Goal: Task Accomplishment & Management: Complete application form

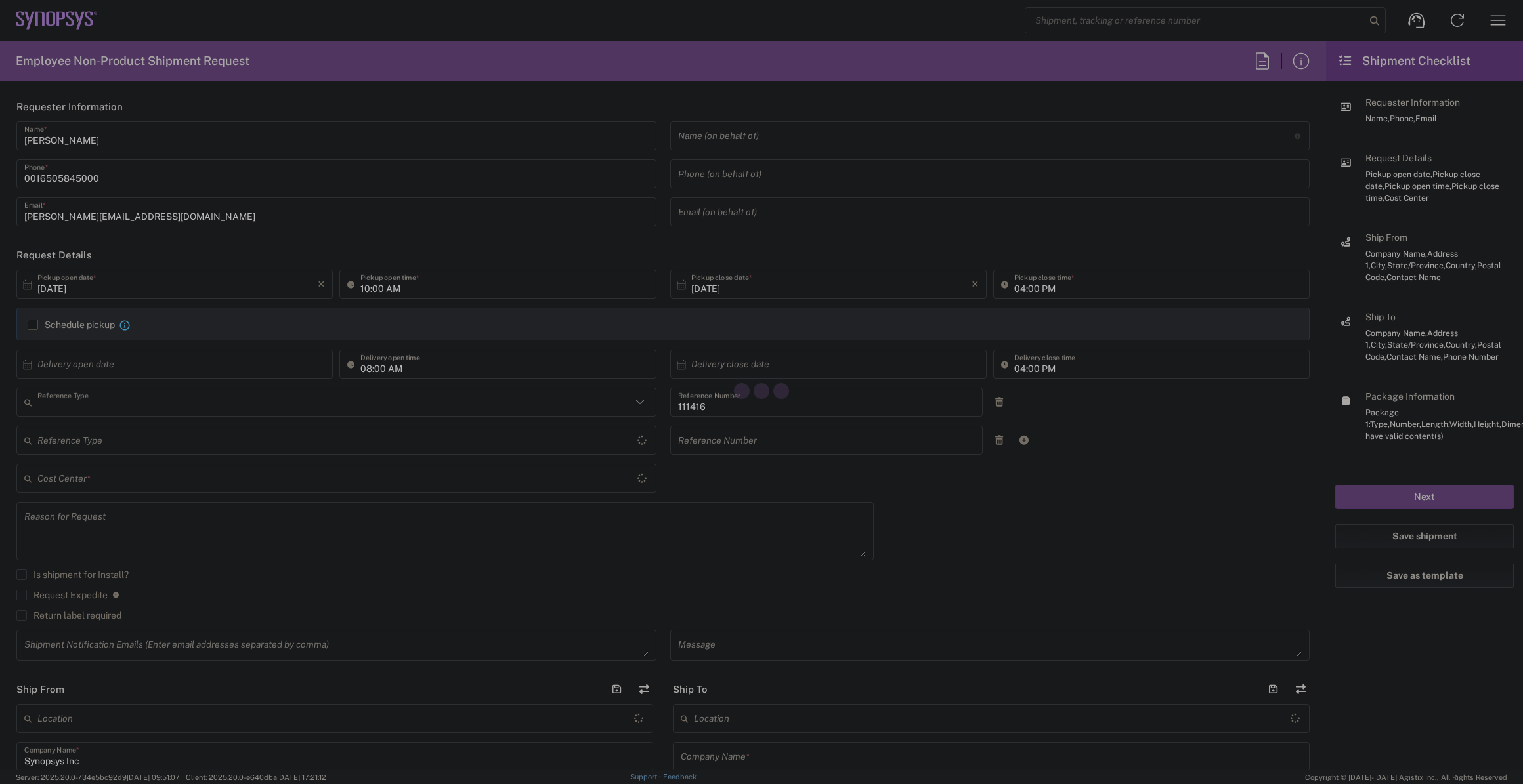
type input "Department"
type input "US01, SIG, IT Platform Products 111416"
type input "[GEOGRAPHIC_DATA]"
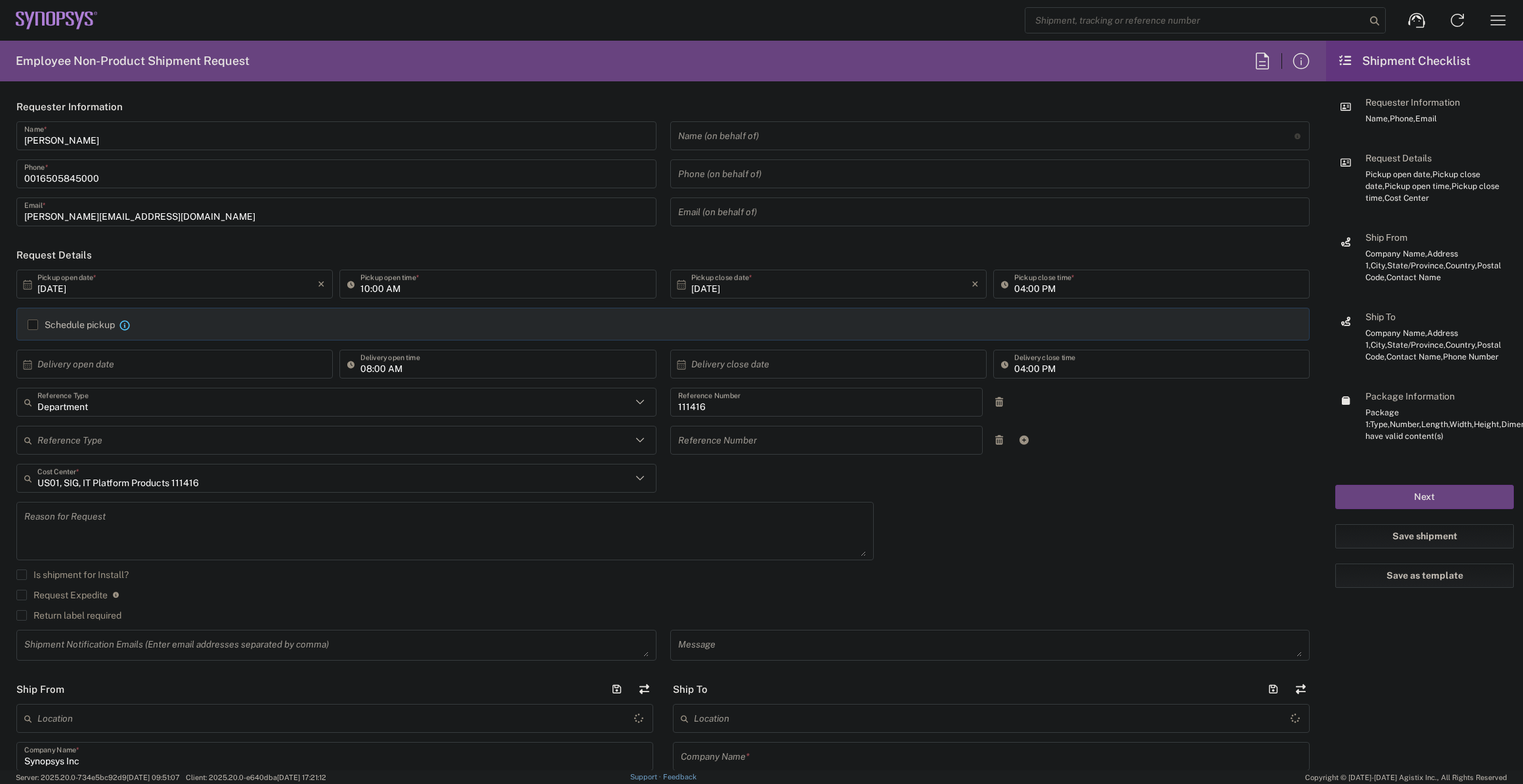
type input "[US_STATE]"
type input "[GEOGRAPHIC_DATA]"
type input "Delivered at Place"
type input "Hillsboro US03"
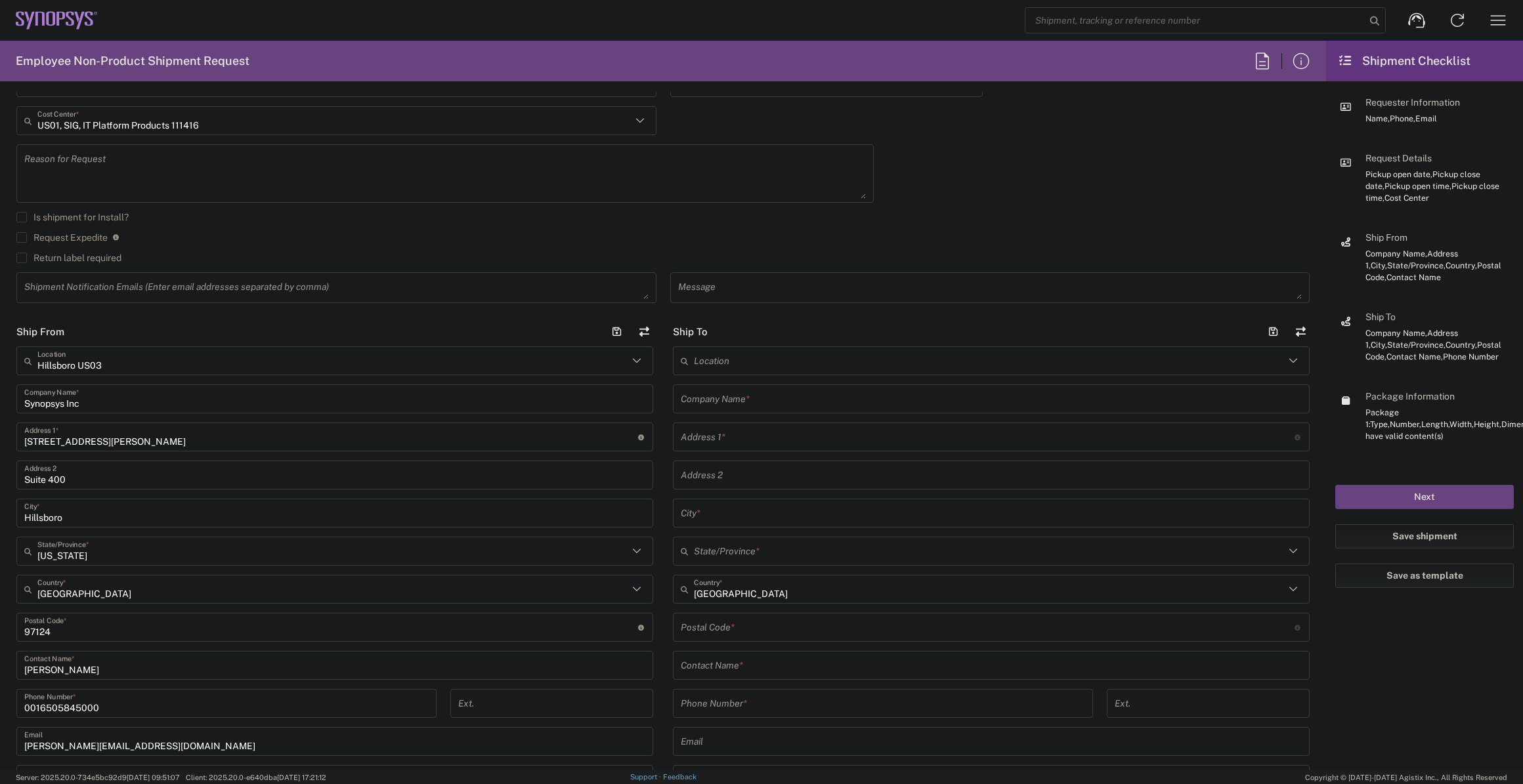
scroll to position [715, 0]
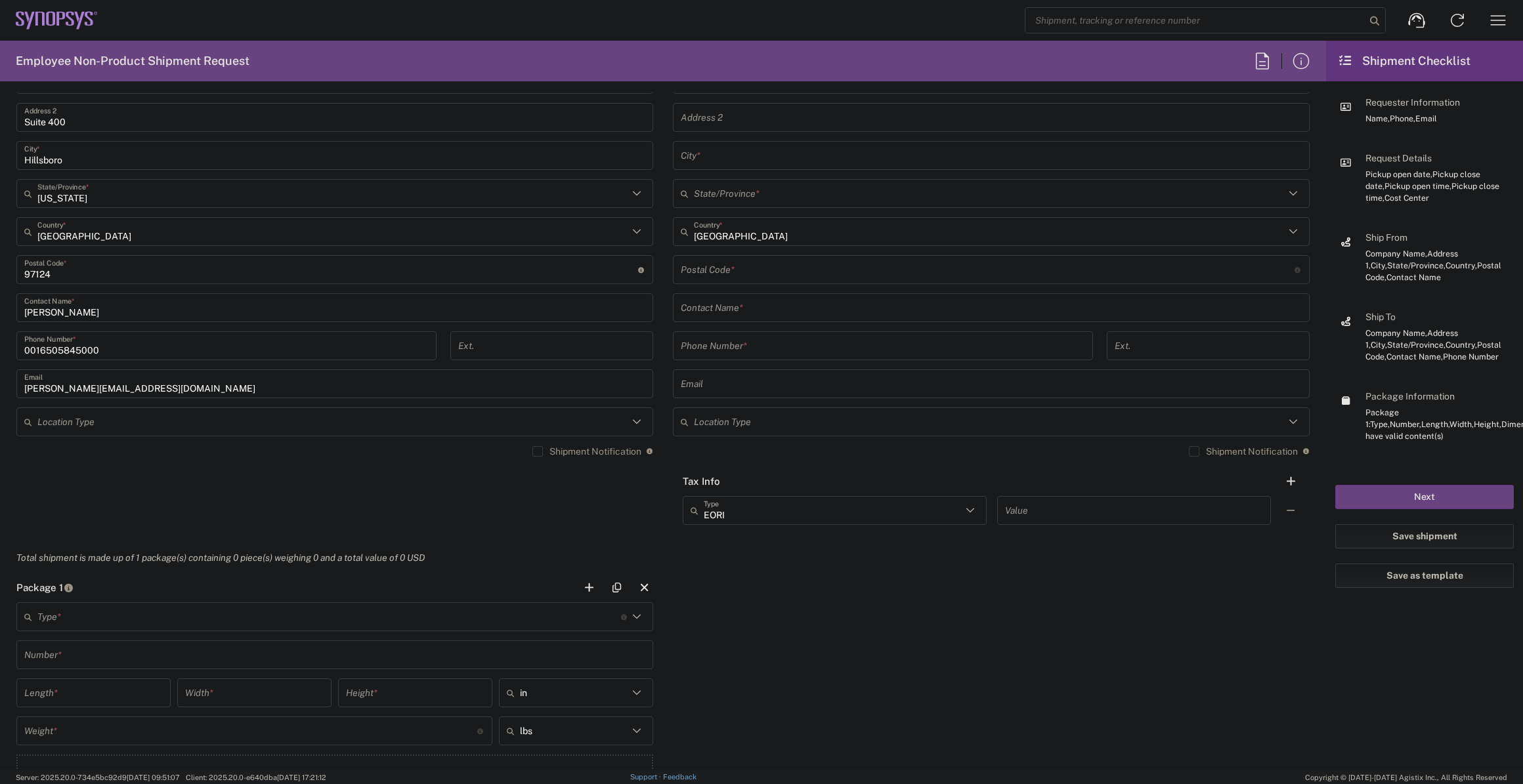
click at [727, 308] on input "text" at bounding box center [991, 308] width 621 height 23
paste input "[PERSON_NAME] Mundi"
type input "[PERSON_NAME] Mundi"
click at [825, 348] on input "tel" at bounding box center [883, 346] width 404 height 23
paste input "[PHONE_NUMBER]"
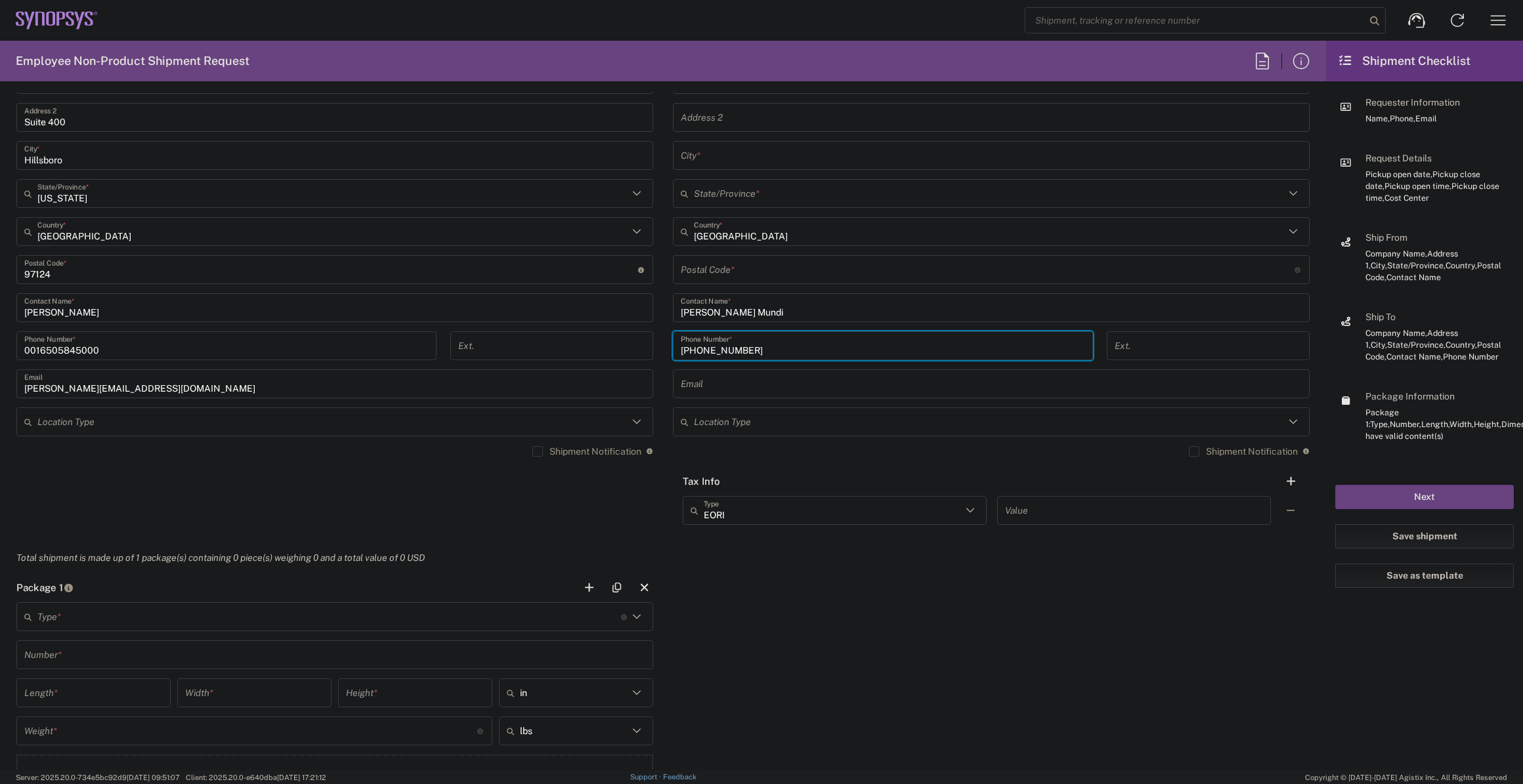
type input "[PHONE_NUMBER]"
click at [808, 278] on input "undefined" at bounding box center [987, 270] width 614 height 23
click at [810, 264] on input "undefined" at bounding box center [987, 270] width 614 height 23
paste input "19460"
type input "19460"
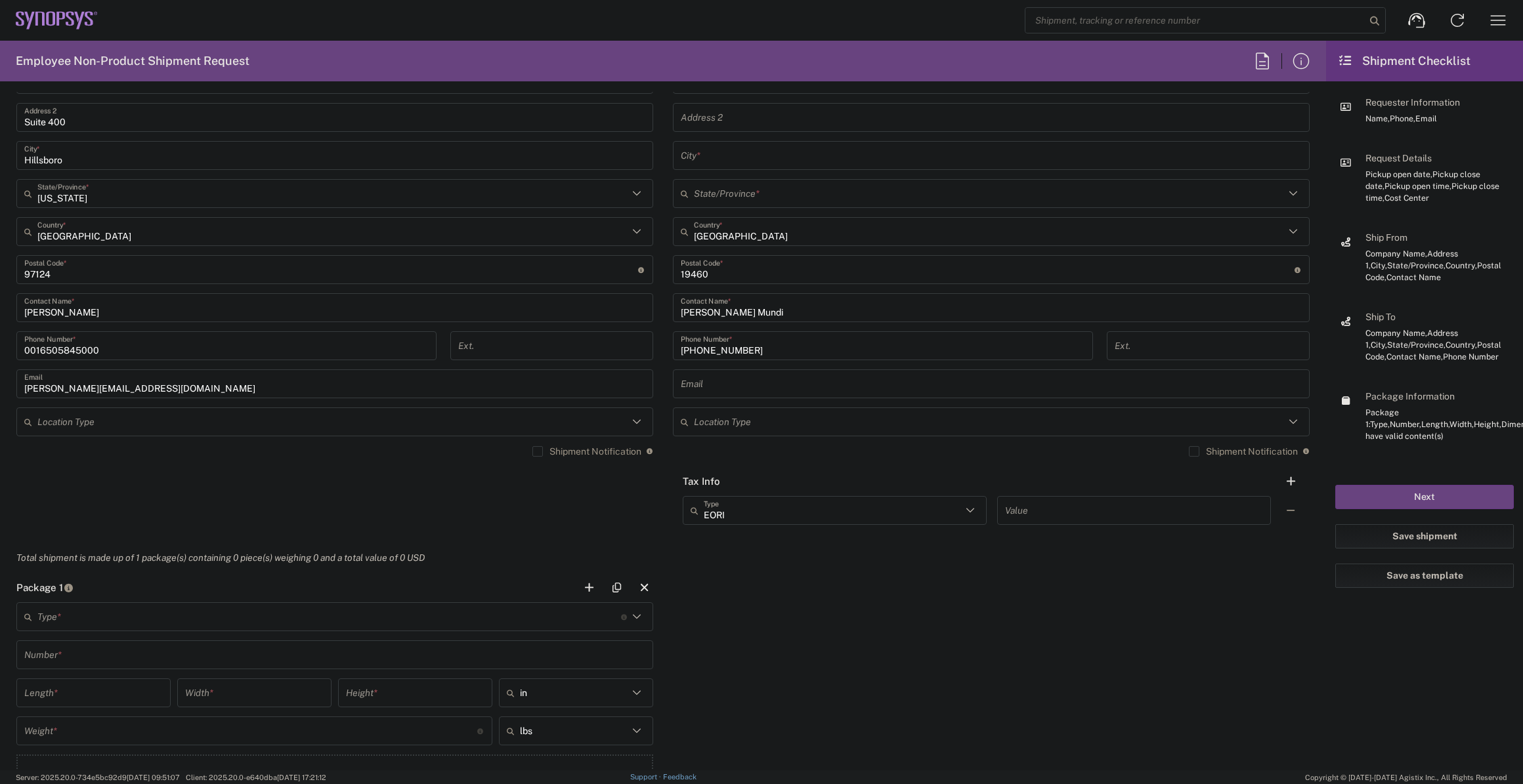
click at [766, 160] on input "text" at bounding box center [991, 156] width 621 height 23
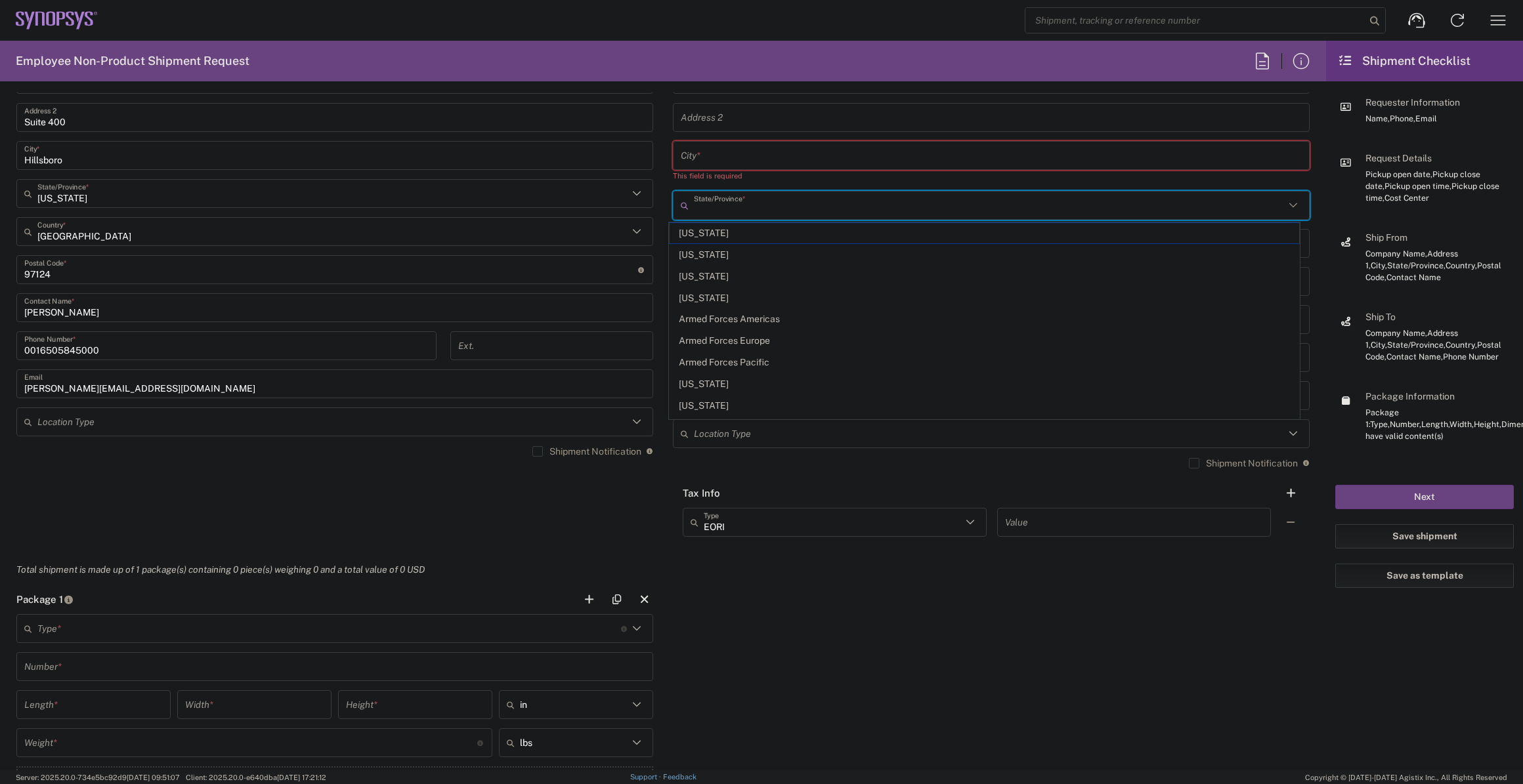
click at [752, 194] on input "text" at bounding box center [989, 205] width 591 height 23
paste input "[GEOGRAPHIC_DATA]"
type input "[GEOGRAPHIC_DATA]"
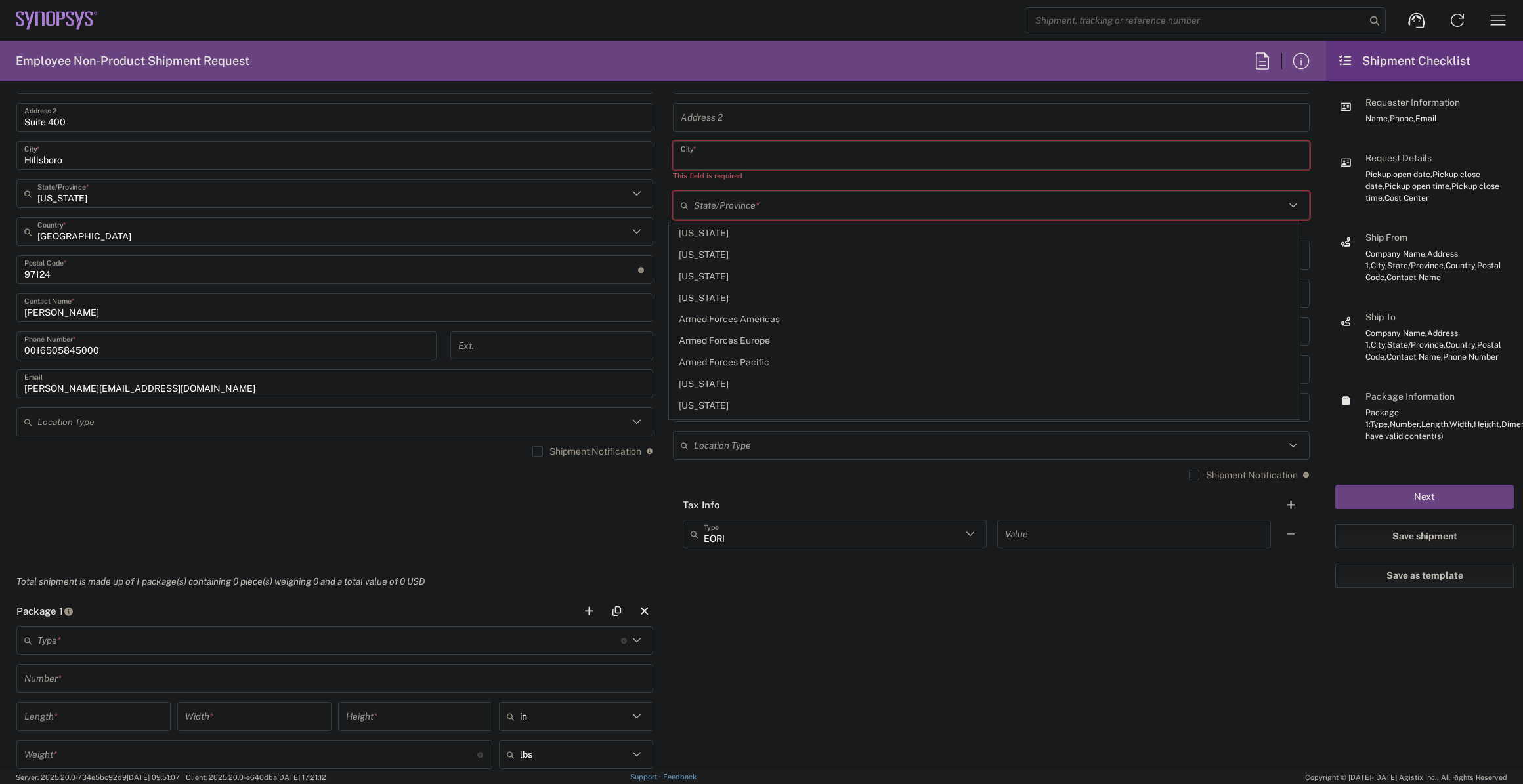
click at [759, 157] on input "text" at bounding box center [991, 156] width 621 height 23
paste input "[GEOGRAPHIC_DATA]"
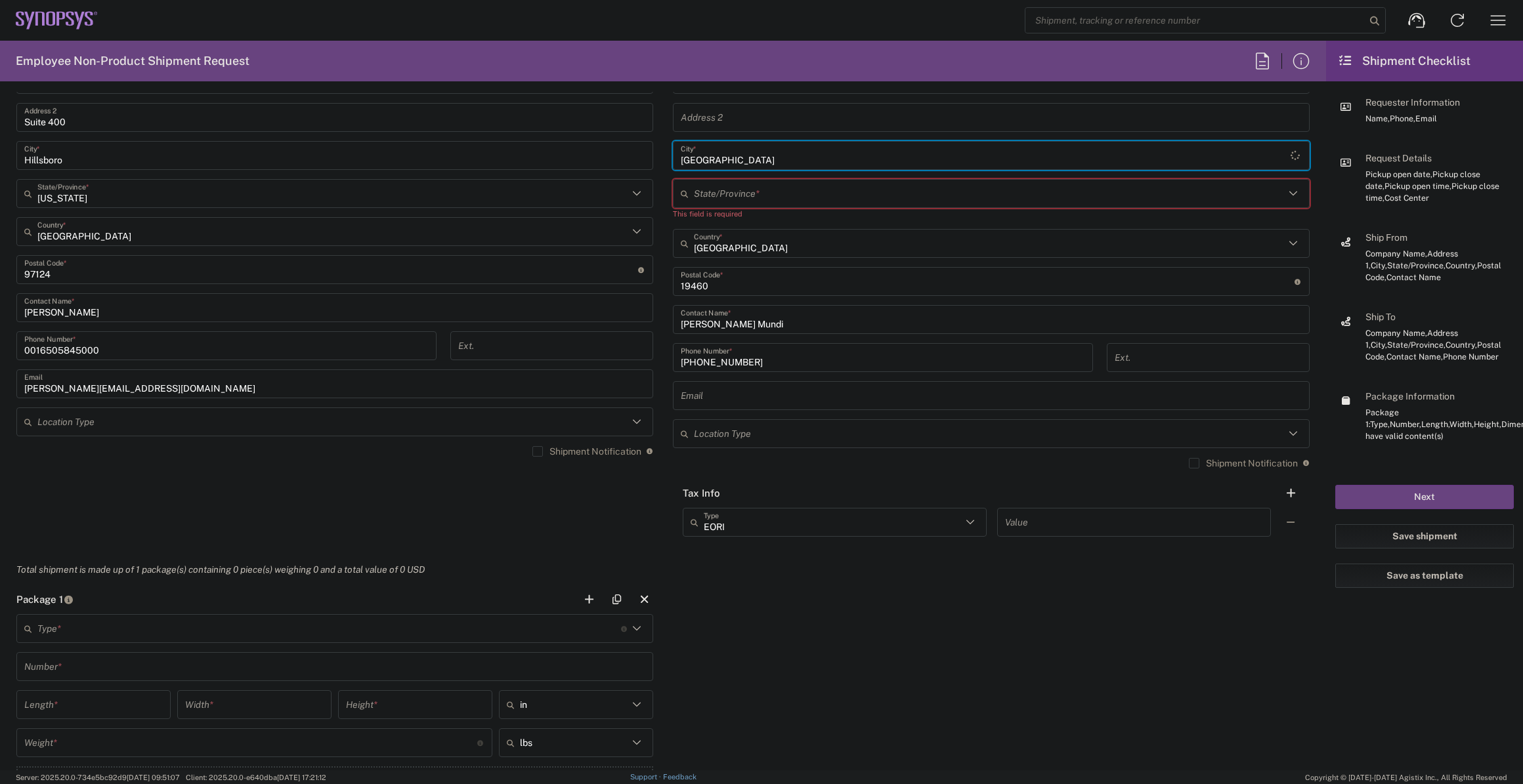
type input "[GEOGRAPHIC_DATA]"
click at [755, 191] on input "text" at bounding box center [989, 194] width 591 height 23
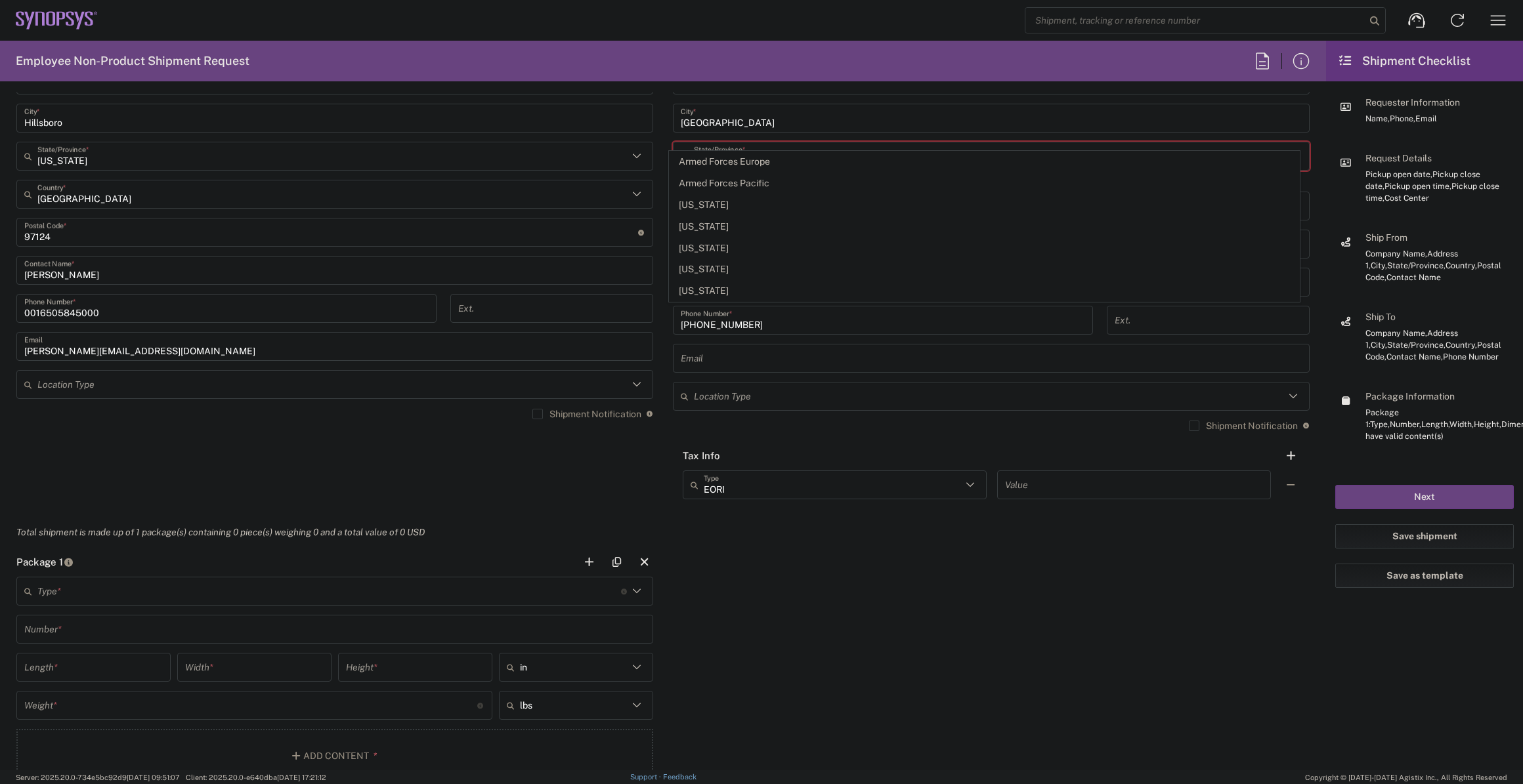
scroll to position [775, 0]
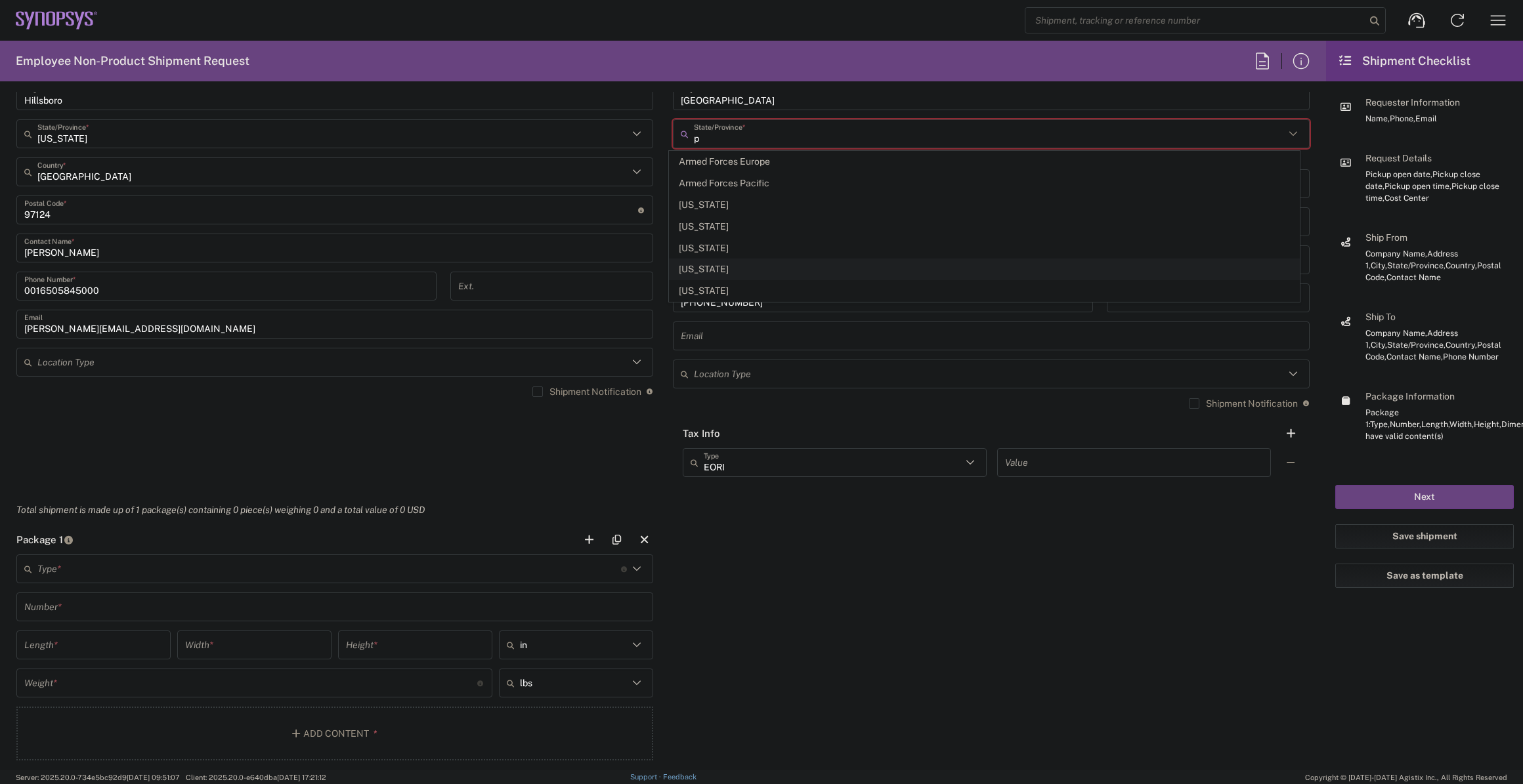
click at [753, 268] on span "[US_STATE]" at bounding box center [984, 269] width 630 height 20
type input "[US_STATE]"
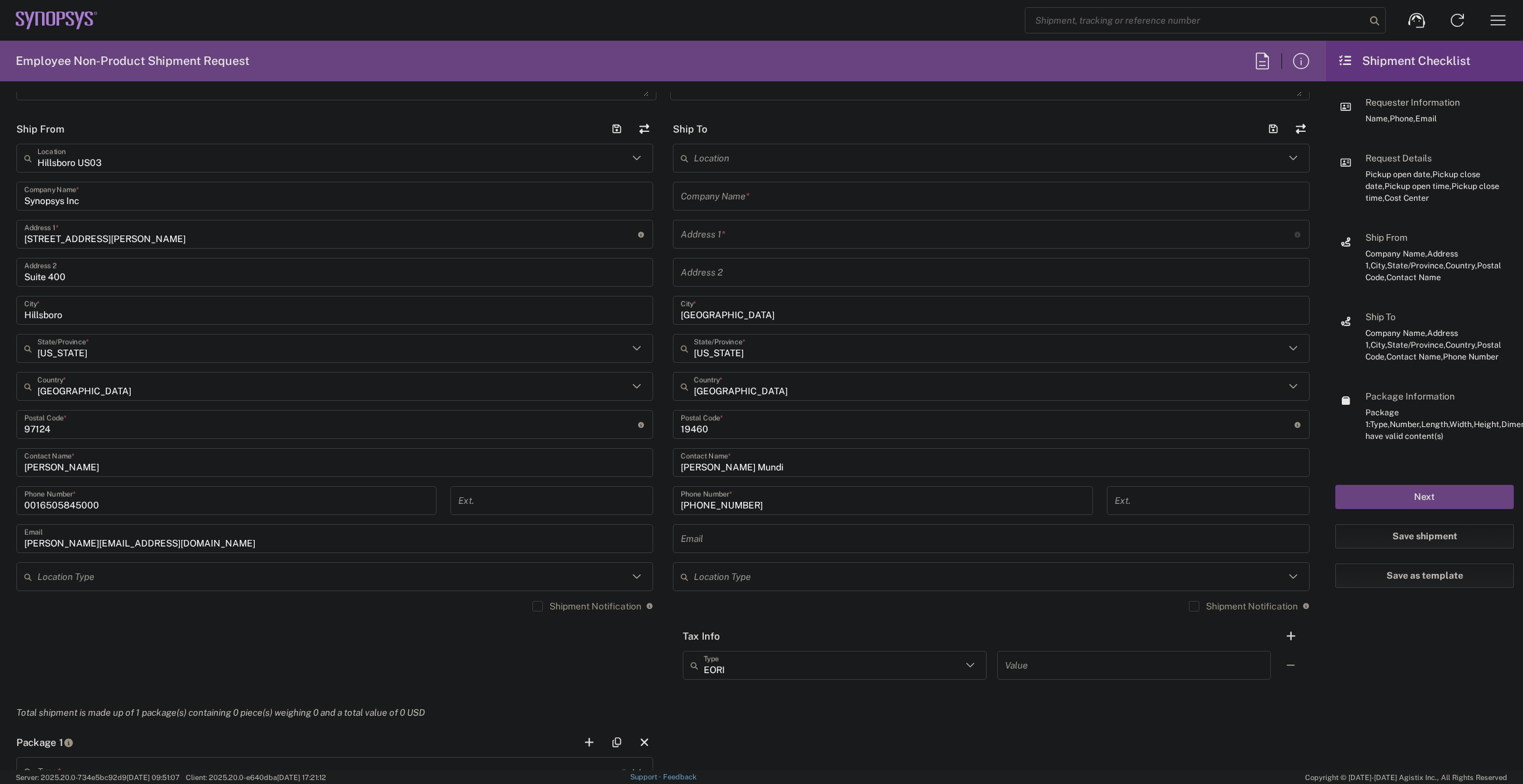
scroll to position [477, 0]
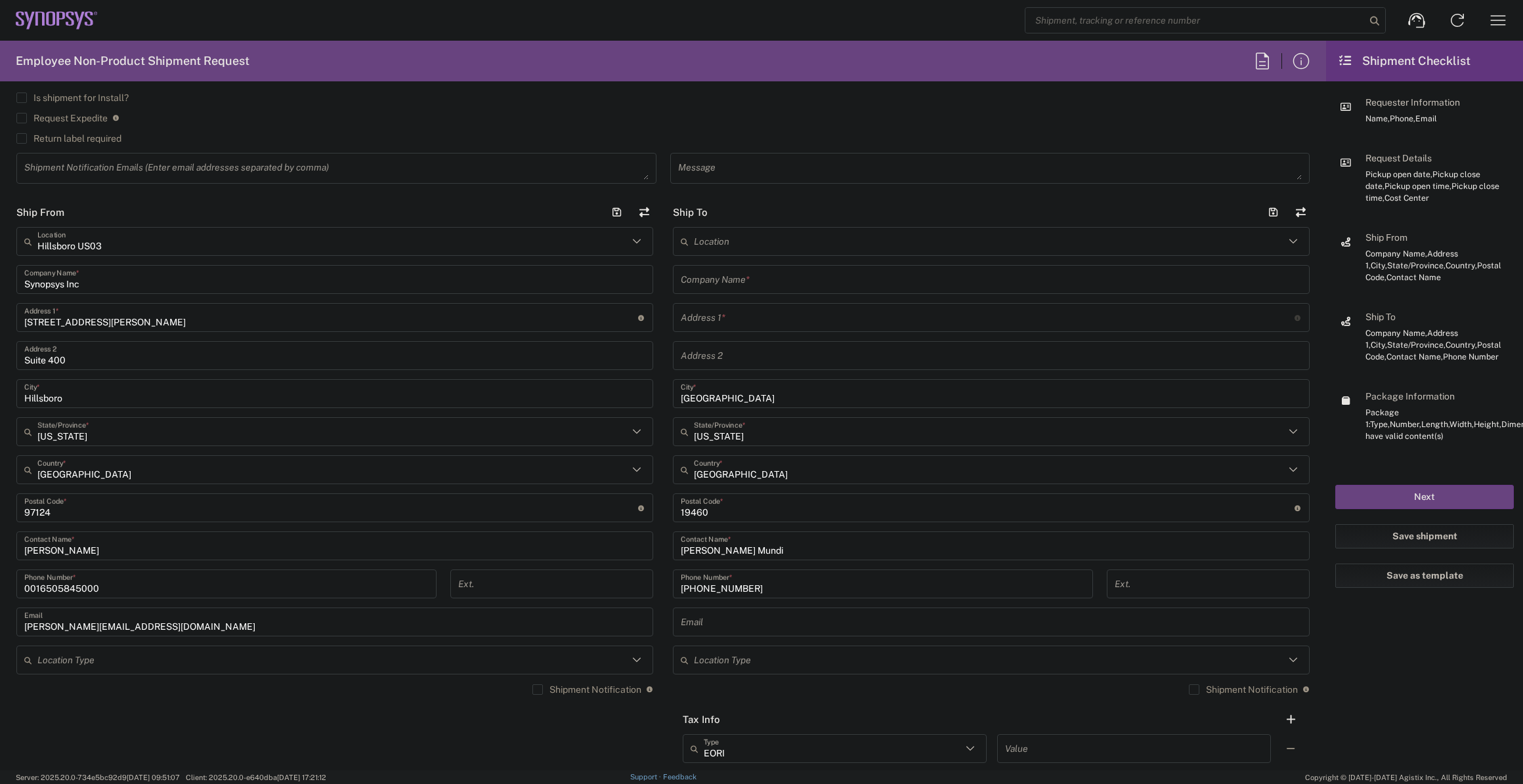
click at [693, 316] on input "text" at bounding box center [987, 318] width 614 height 23
paste input "[STREET_ADDRESS]"
drag, startPoint x: 825, startPoint y: 321, endPoint x: 757, endPoint y: 334, distance: 69.2
click at [757, 334] on div "Location [GEOGRAPHIC_DATA] DE04 Agrate Brianza IT01 [GEOGRAPHIC_DATA] DE02 [GEO…" at bounding box center [991, 502] width 637 height 550
type input "[STREET_ADDRESS]"
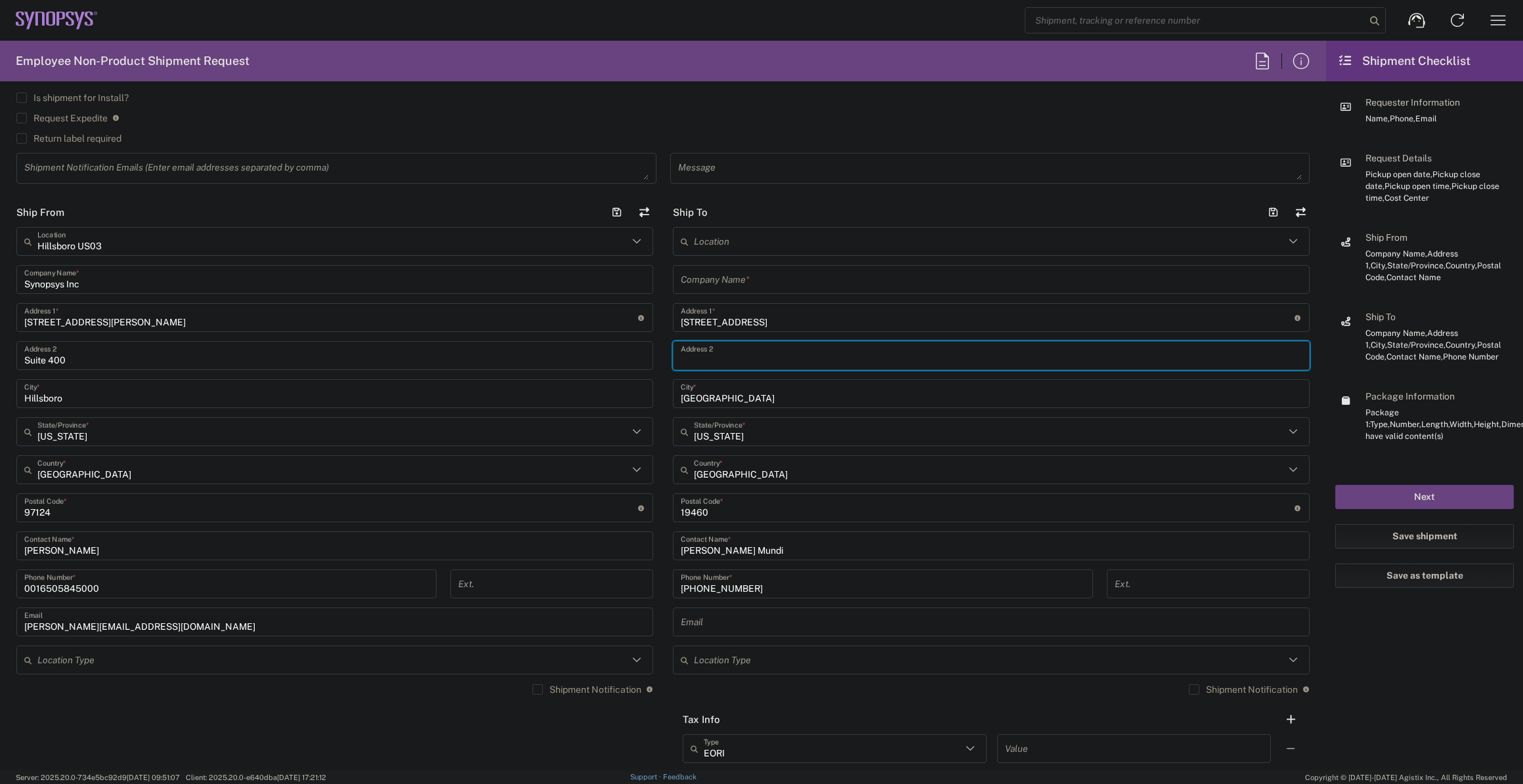
paste input "Apt 307"
type input "Apt 307"
click at [763, 282] on input "text" at bounding box center [991, 280] width 621 height 23
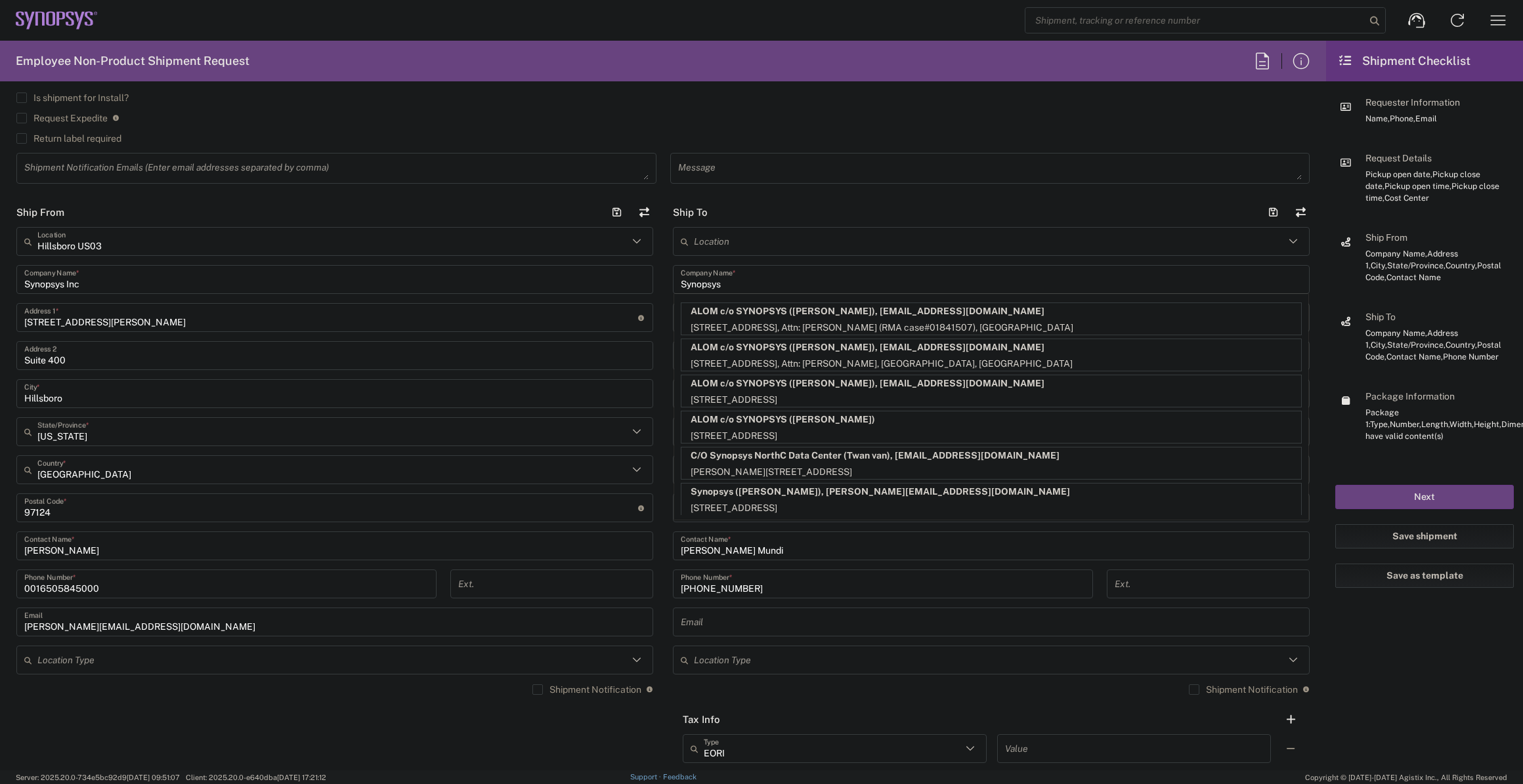
type input "Synopsys"
click at [663, 300] on main "Location [GEOGRAPHIC_DATA] DE04 Agrate Brianza IT01 [GEOGRAPHIC_DATA] DE02 [GEO…" at bounding box center [991, 502] width 656 height 550
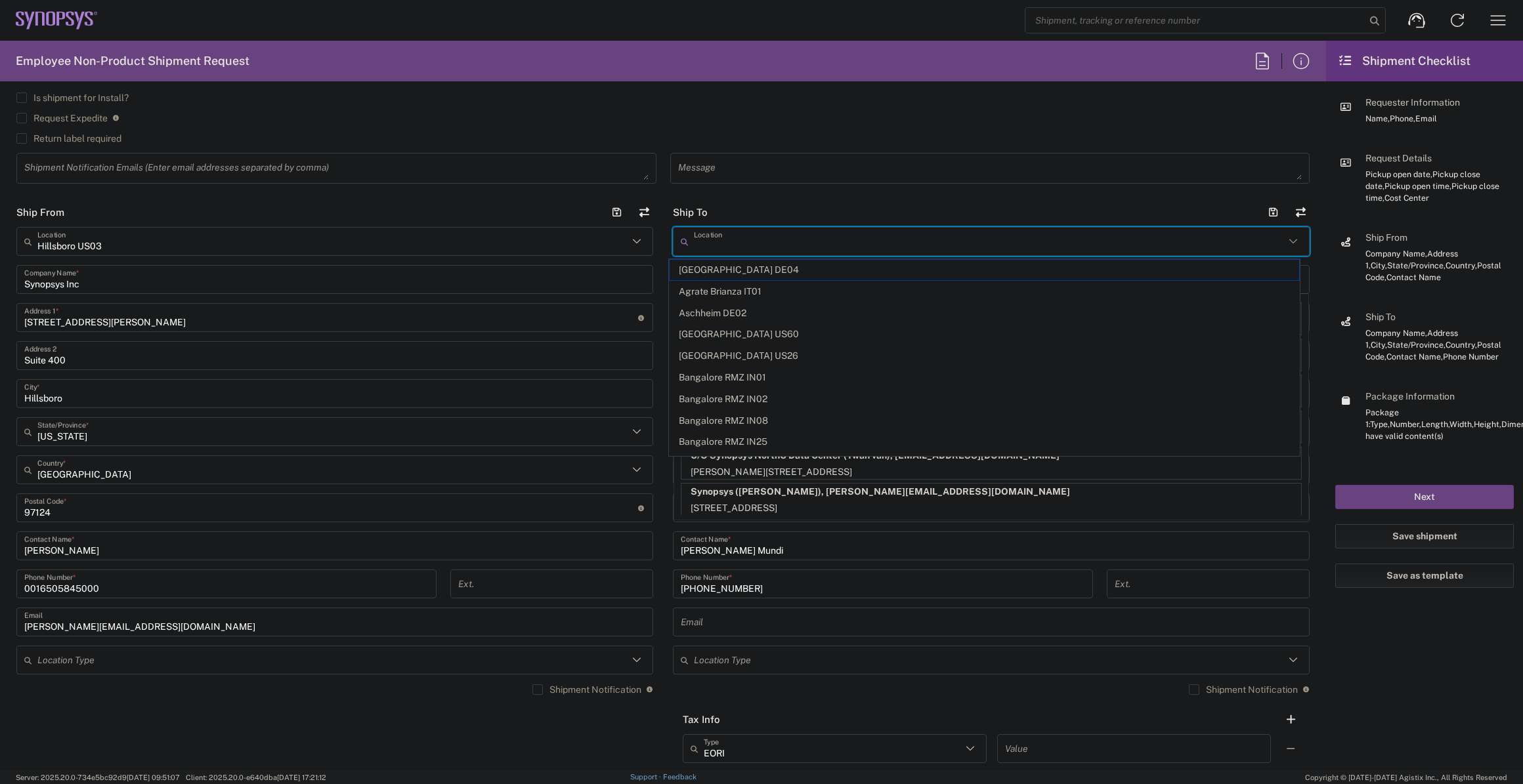
click at [819, 242] on input "text" at bounding box center [989, 242] width 591 height 23
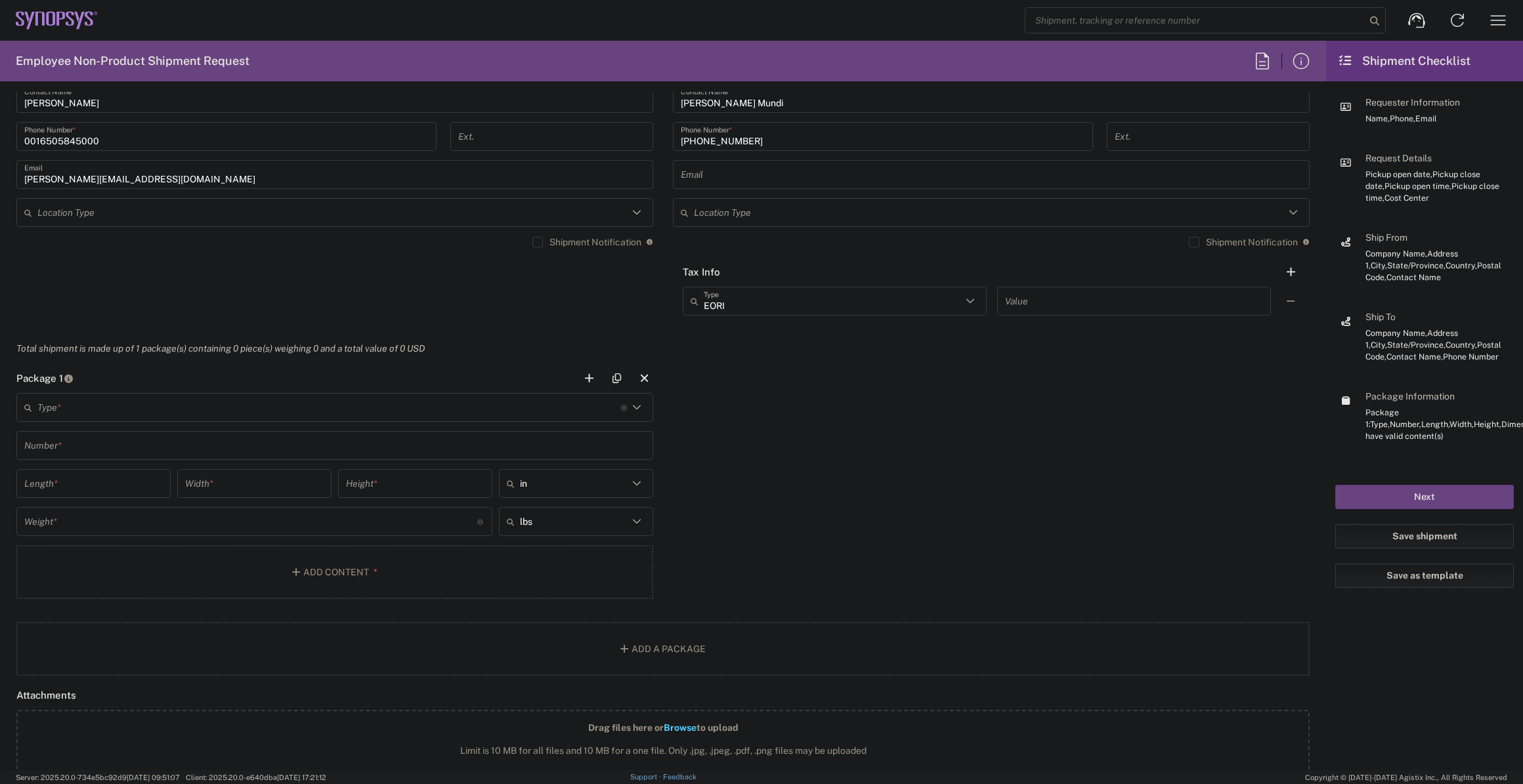
scroll to position [955, 0]
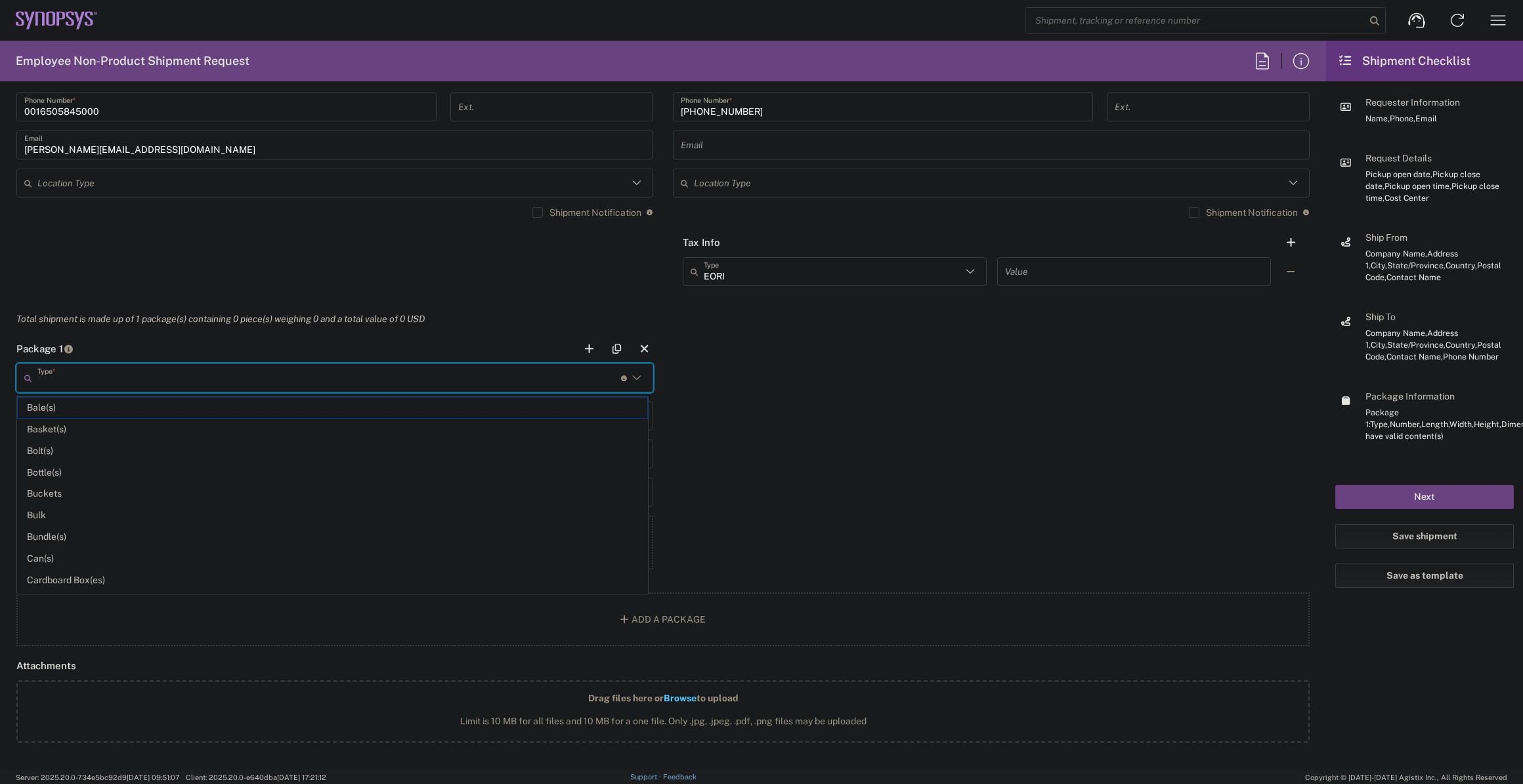
click at [381, 380] on input "text" at bounding box center [329, 378] width 584 height 23
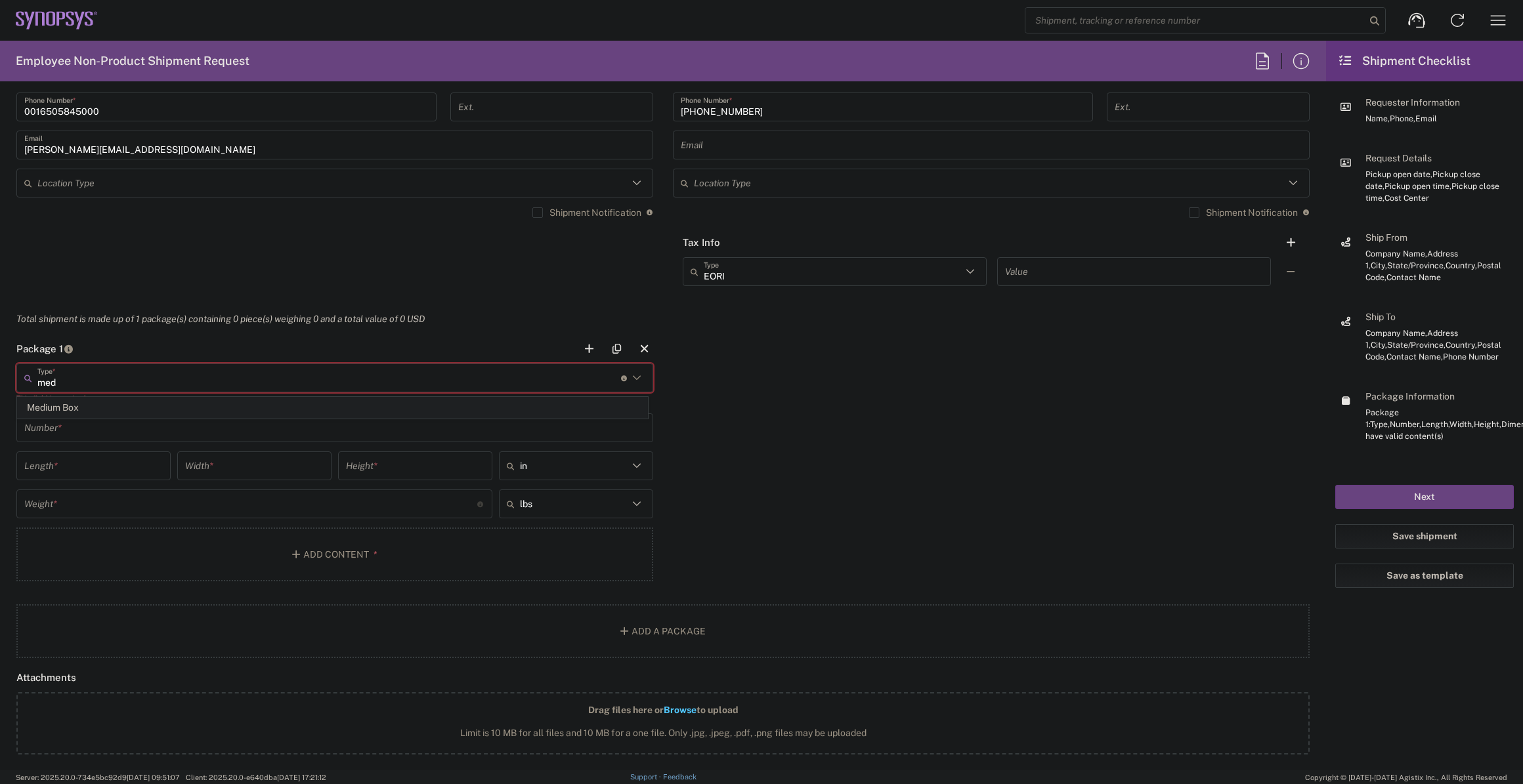
click at [258, 400] on span "Medium Box" at bounding box center [332, 407] width 630 height 20
type input "Medium Box"
type input "13"
type input "11.5"
type input "2.5"
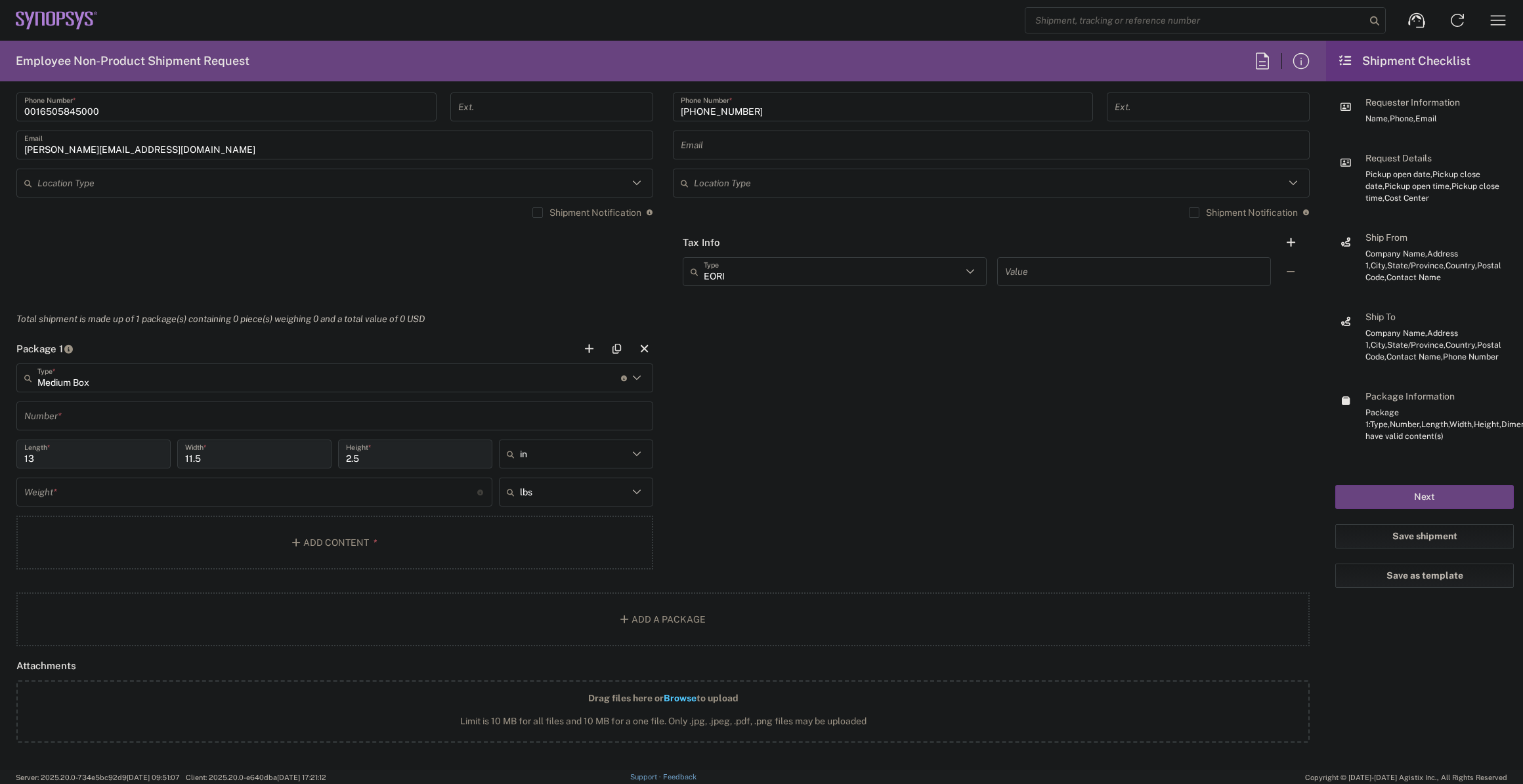
click at [229, 415] on input "text" at bounding box center [335, 416] width 621 height 23
type input "1"
click at [212, 492] on input "number" at bounding box center [251, 492] width 453 height 23
type input "6"
click at [277, 533] on button "Add Content *" at bounding box center [335, 542] width 637 height 54
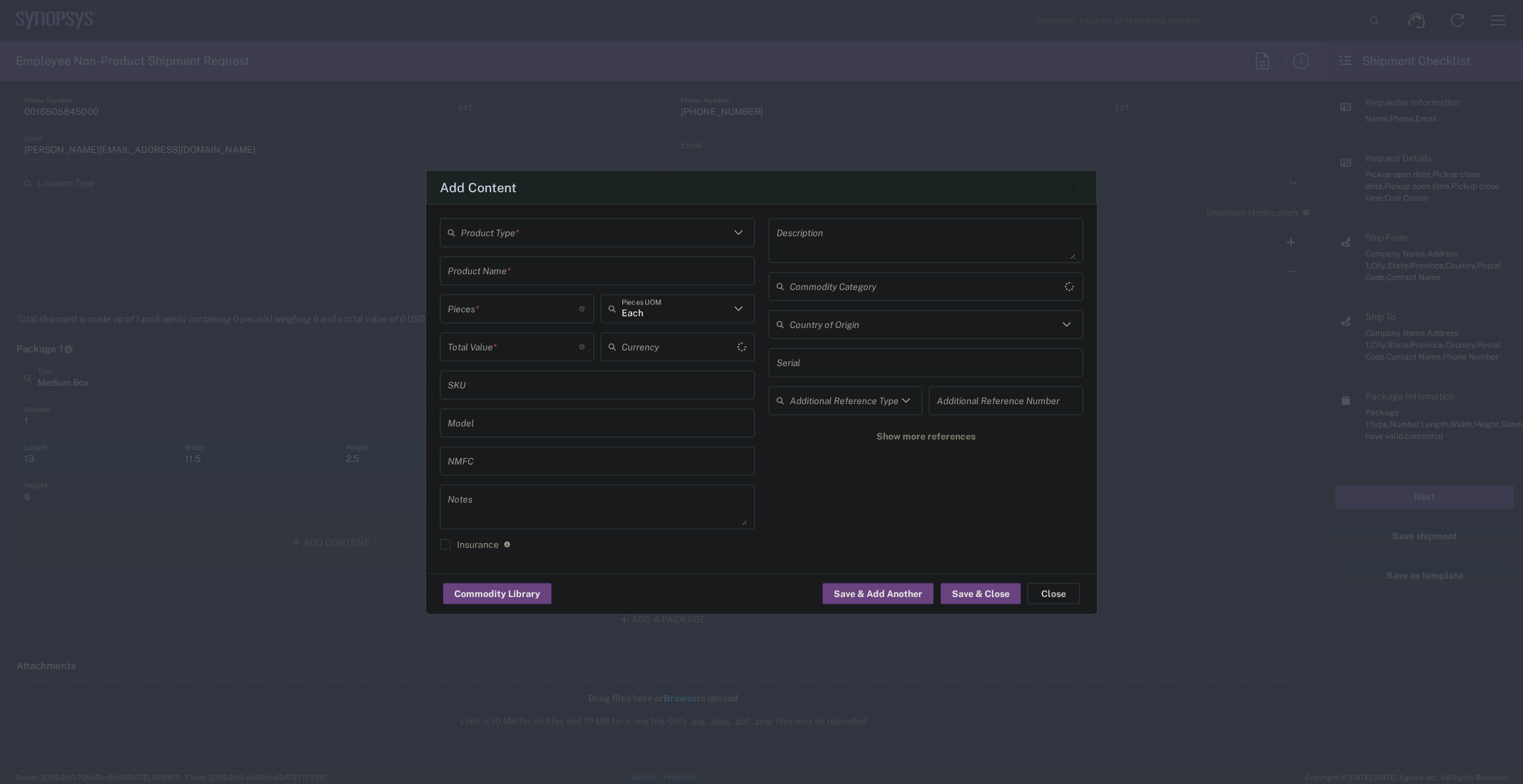
type input "US Dollar"
click at [549, 231] on input "text" at bounding box center [595, 233] width 269 height 23
click at [542, 272] on span "General Commodity" at bounding box center [597, 282] width 313 height 20
type input "General Commodity"
click at [542, 272] on input "text" at bounding box center [597, 271] width 299 height 23
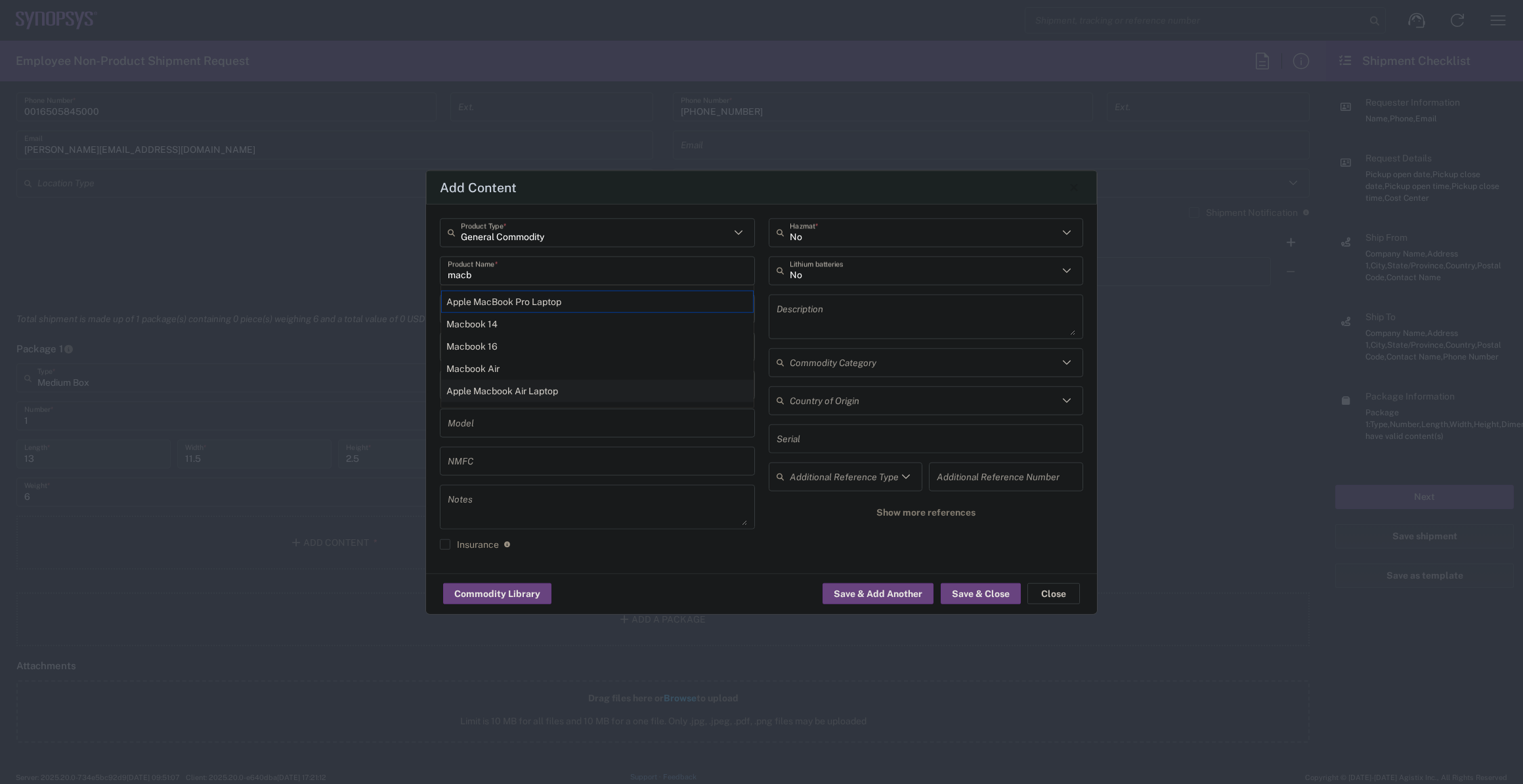
click at [542, 382] on div "Apple Macbook Air Laptop" at bounding box center [597, 390] width 313 height 23
type input "Apple Macbook Air Laptop"
type textarea "Apple Macbook Air Laptop"
click at [516, 316] on input "number" at bounding box center [513, 309] width 131 height 23
type input "1"
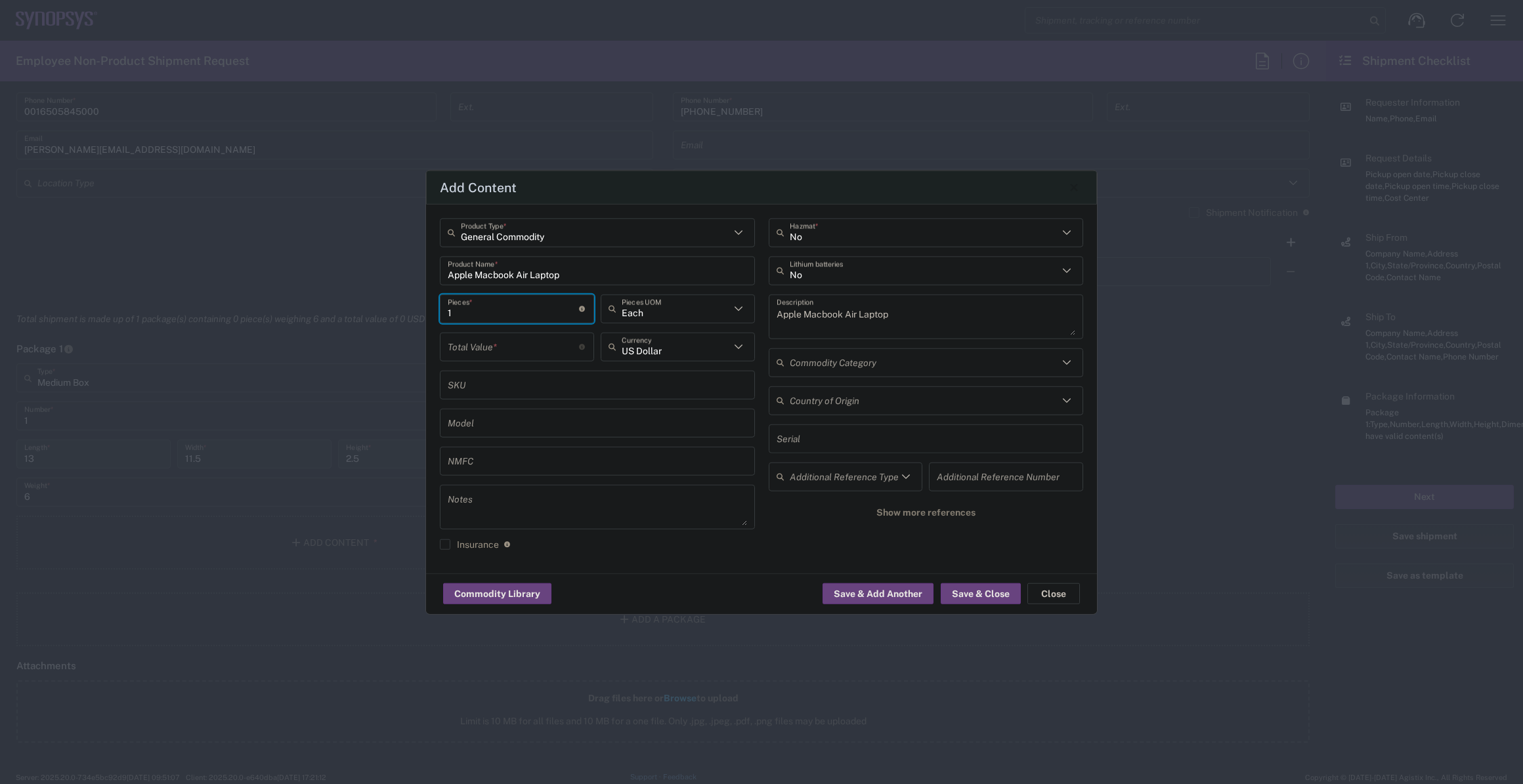
click at [504, 342] on input "number" at bounding box center [513, 347] width 131 height 23
type input "1200"
click at [850, 278] on input "text" at bounding box center [924, 271] width 269 height 23
click at [826, 321] on span "Yes" at bounding box center [926, 320] width 313 height 20
type input "Yes"
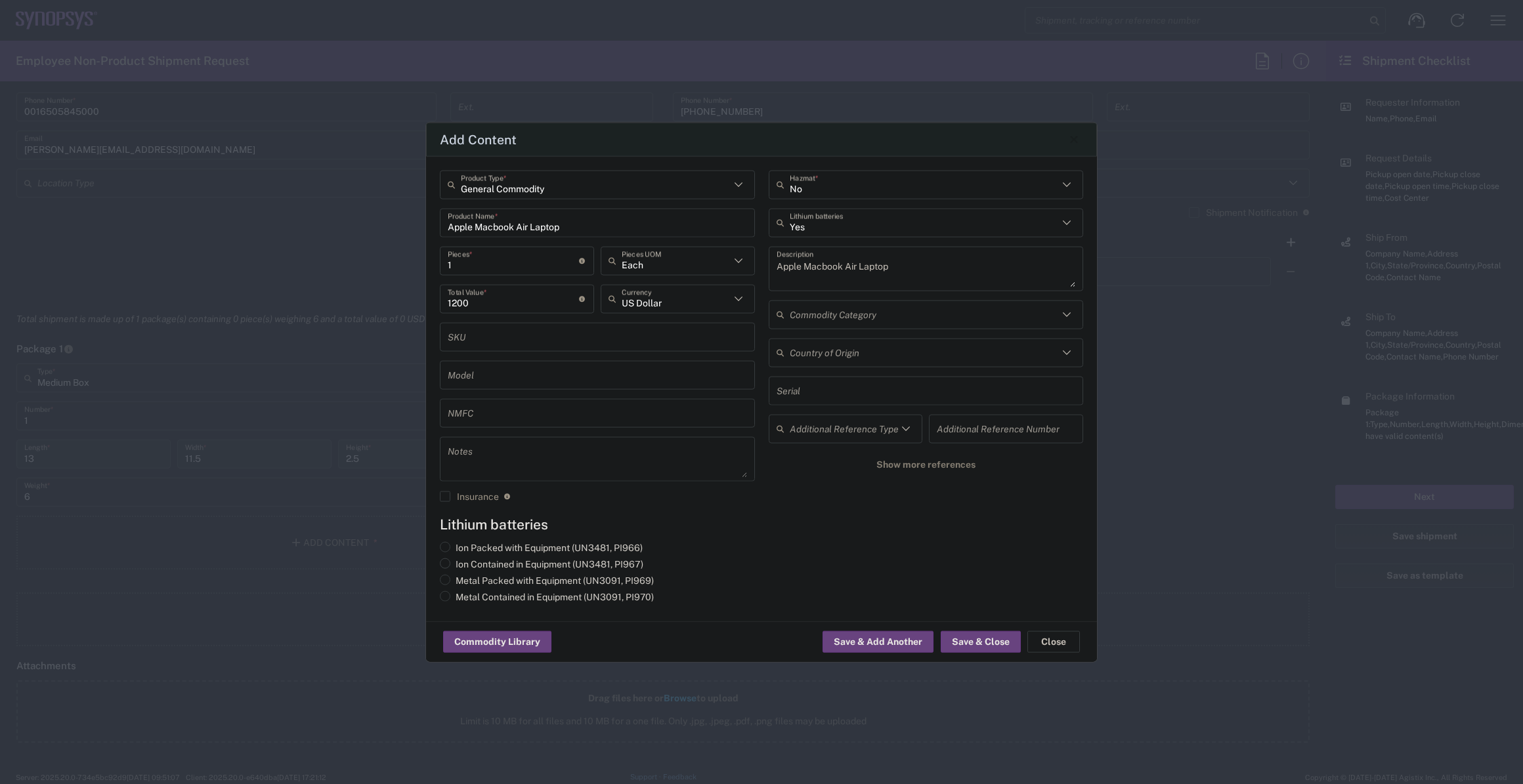
click at [563, 560] on label "Ion Contained in Equipment (UN3481, PI967)" at bounding box center [542, 563] width 204 height 12
click at [464, 560] on input "Ion Contained in Equipment (UN3481, PI967)" at bounding box center [460, 562] width 9 height 9
radio input "true"
click at [973, 643] on button "Save & Close" at bounding box center [981, 642] width 80 height 21
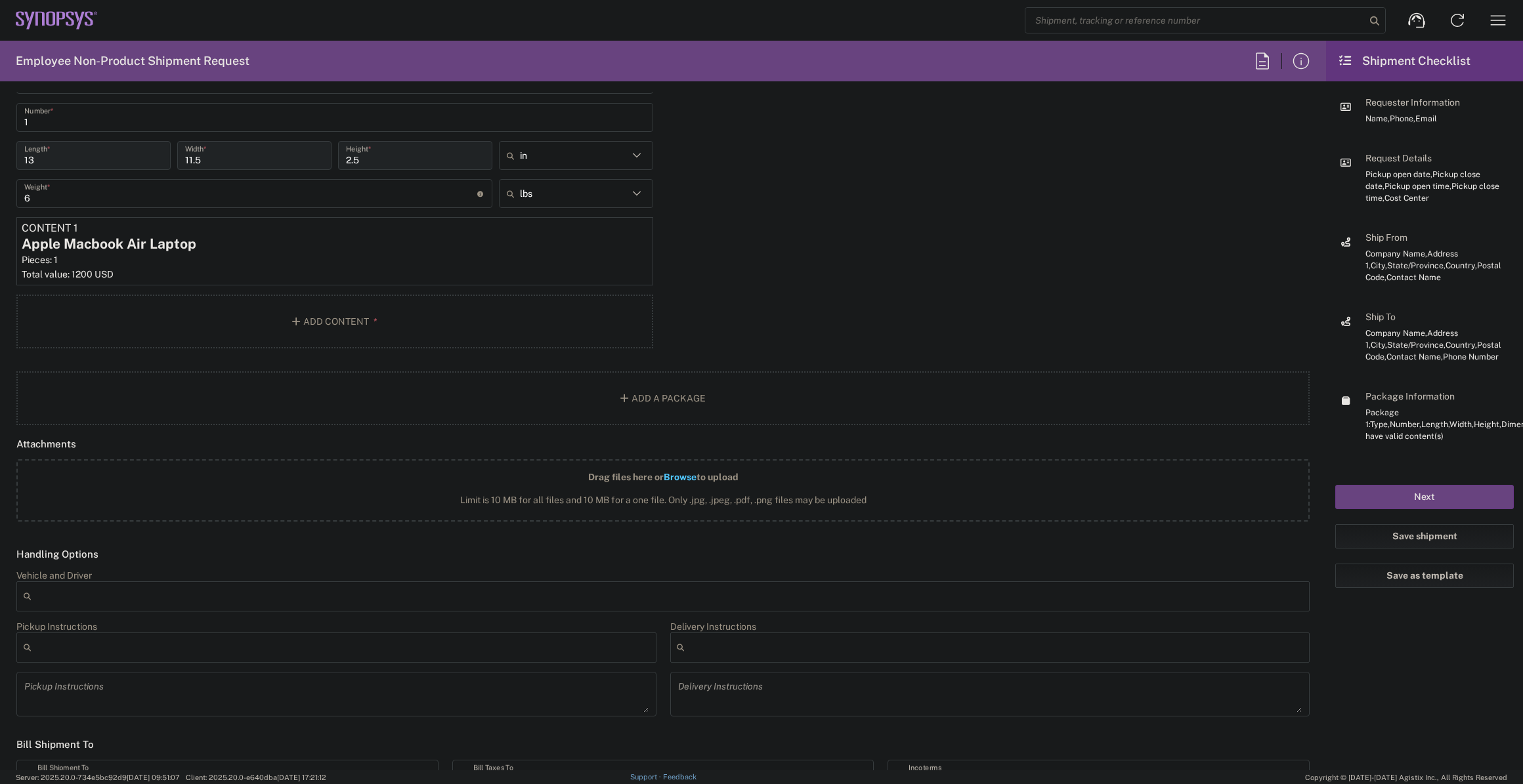
scroll to position [1410, 0]
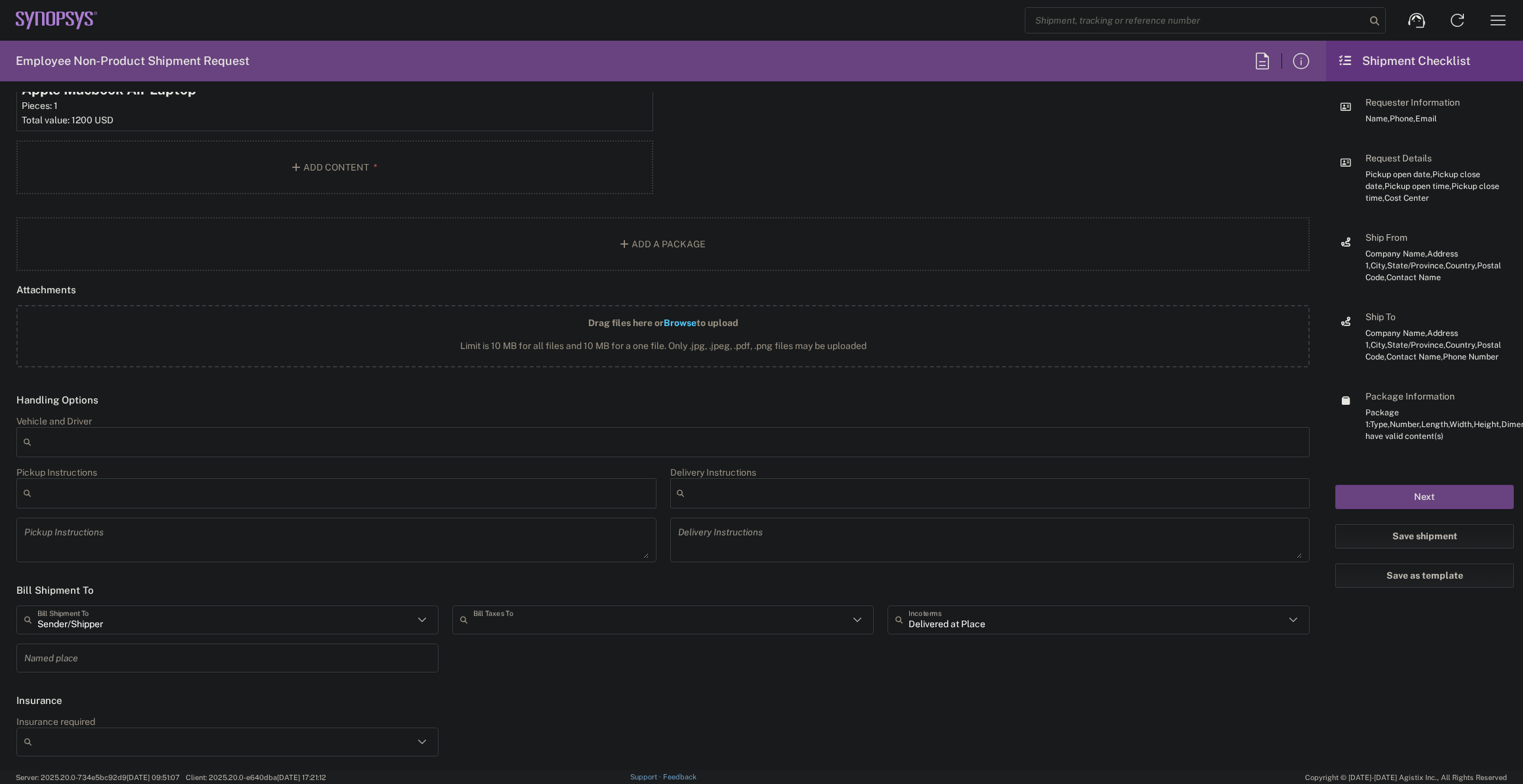
click at [631, 611] on input "text" at bounding box center [661, 620] width 376 height 23
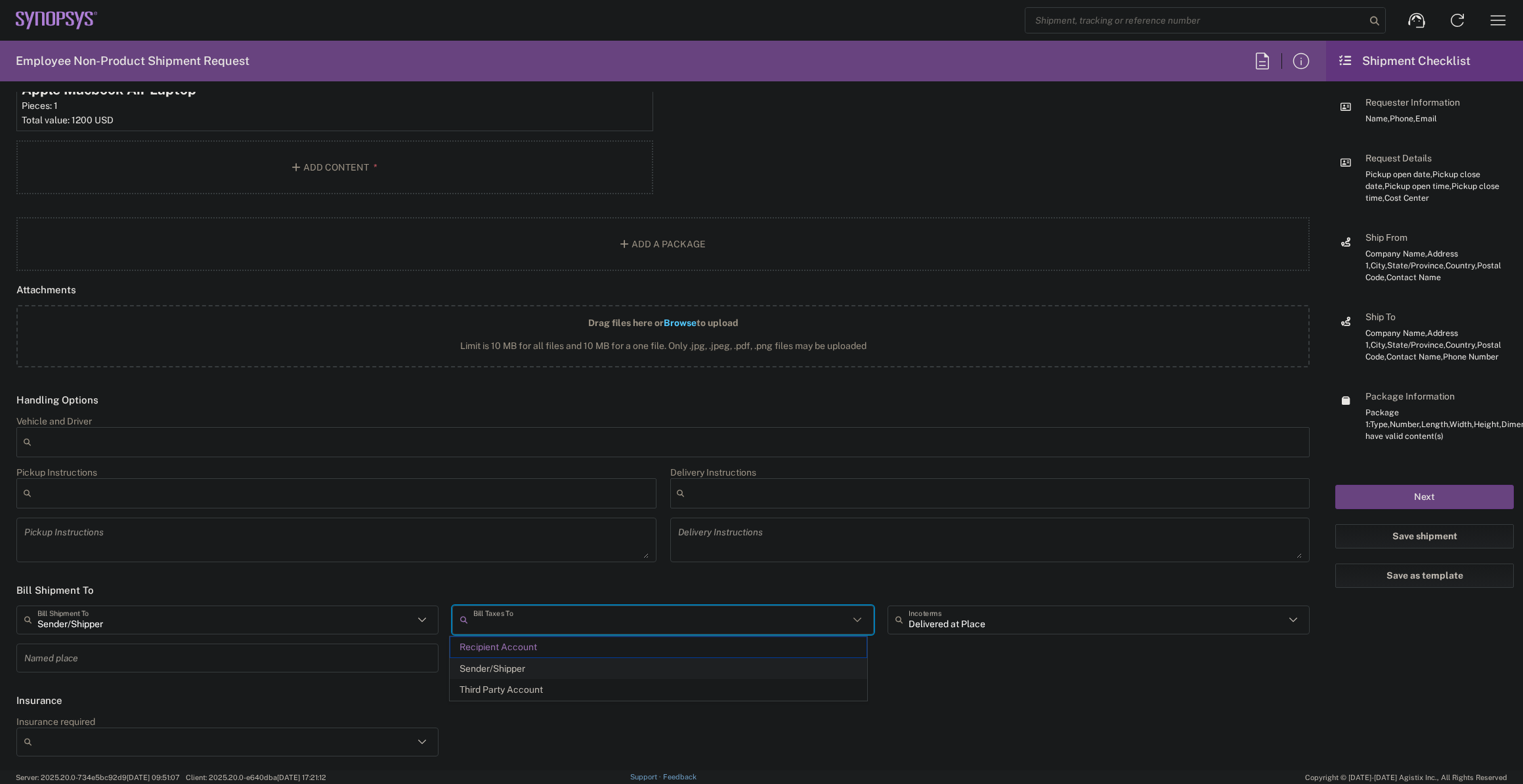
click at [607, 659] on span "Sender/Shipper" at bounding box center [658, 668] width 416 height 20
type input "Sender/Shipper"
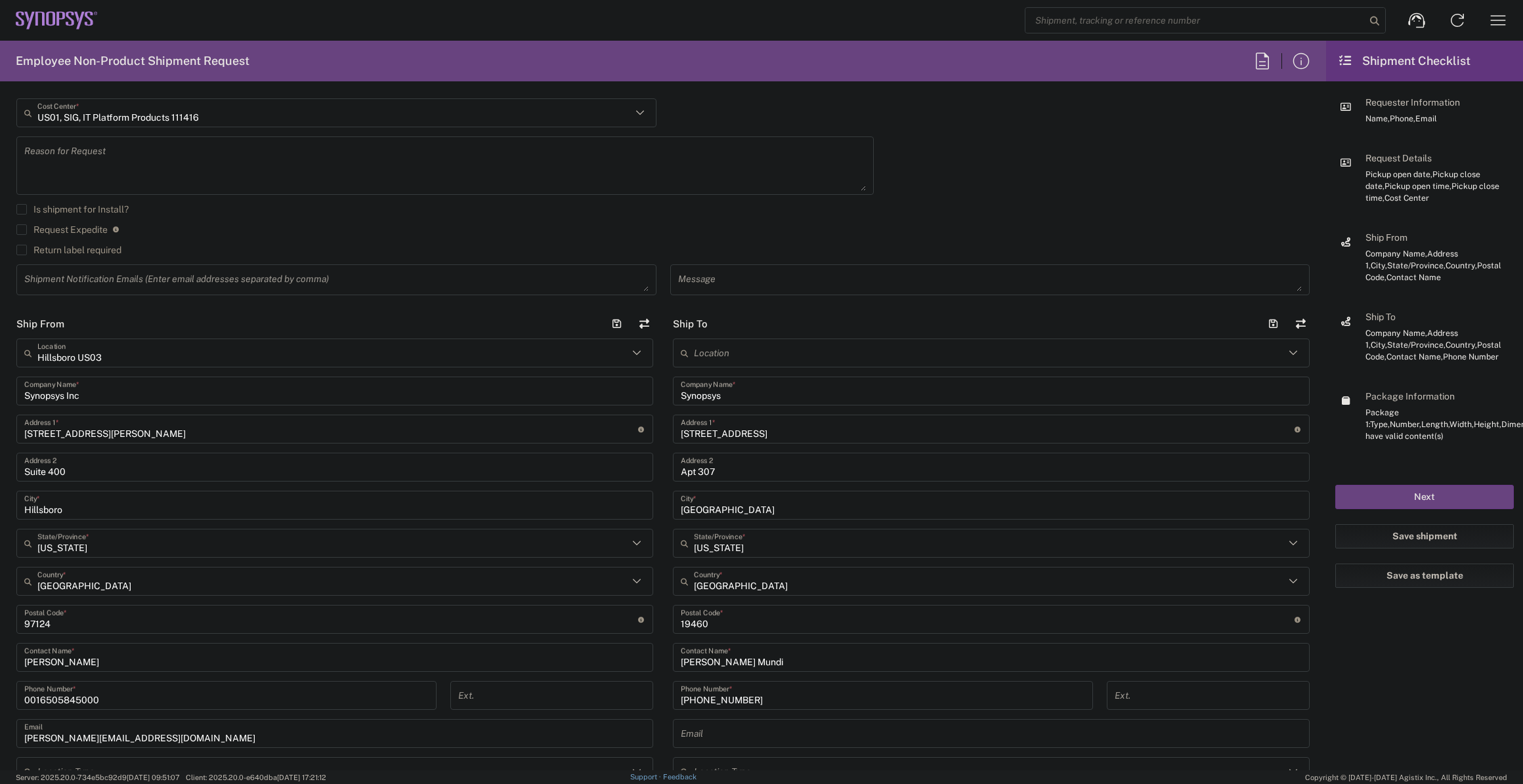
scroll to position [158, 0]
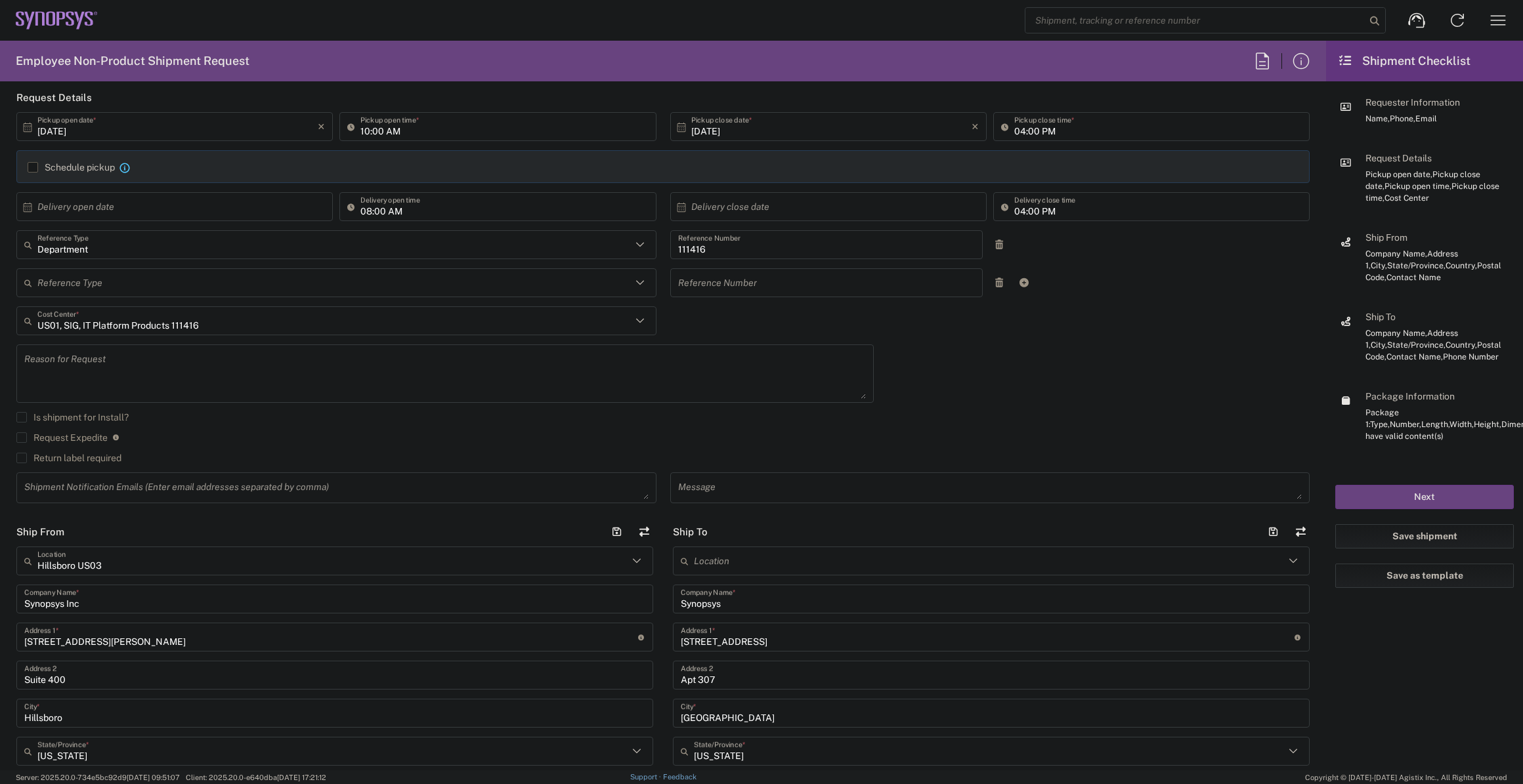
click at [73, 460] on label "Return label required" at bounding box center [69, 457] width 105 height 11
click at [22, 458] on input "Return label required" at bounding box center [22, 458] width 0 height 0
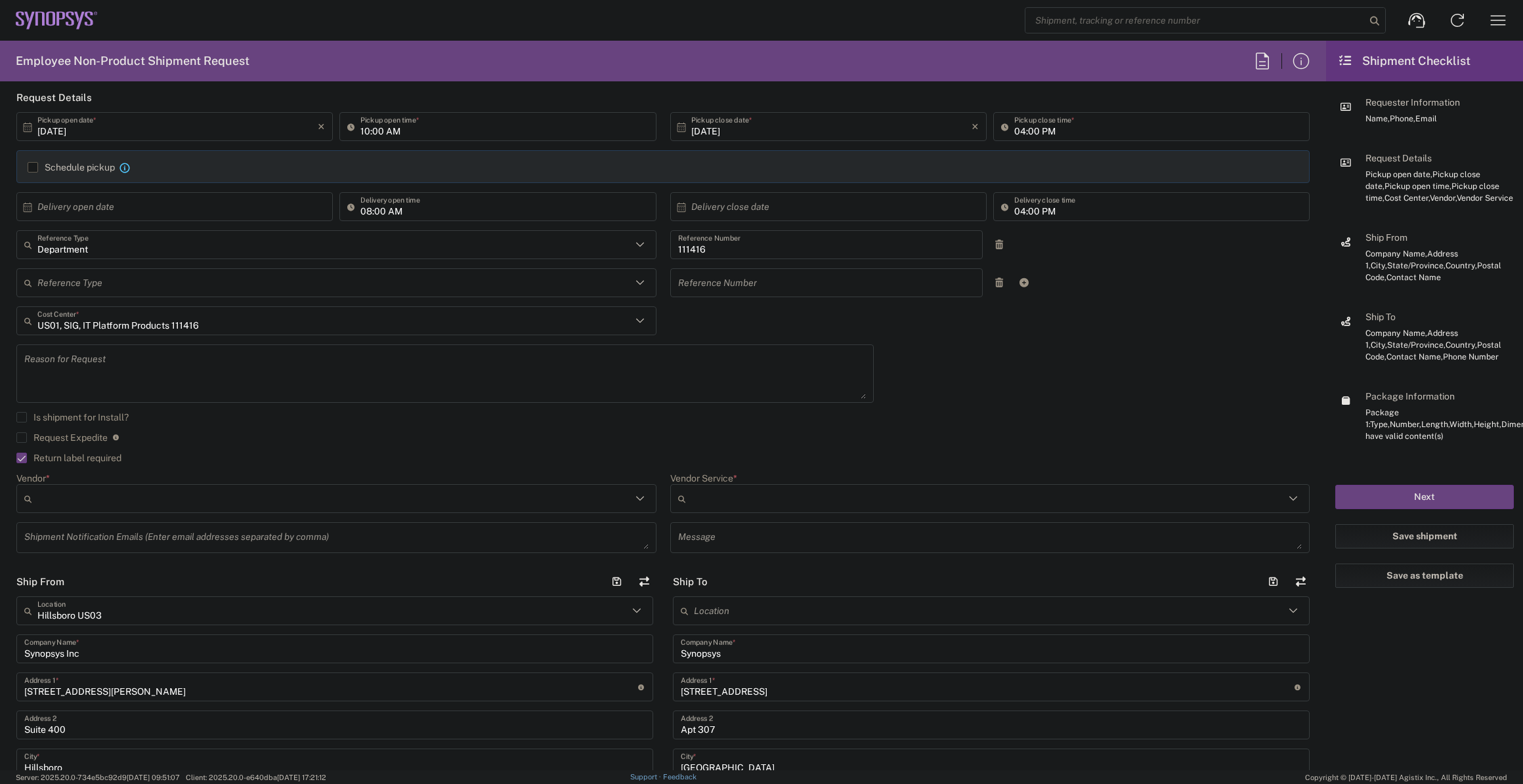
click at [86, 495] on input "Vendor *" at bounding box center [334, 499] width 594 height 21
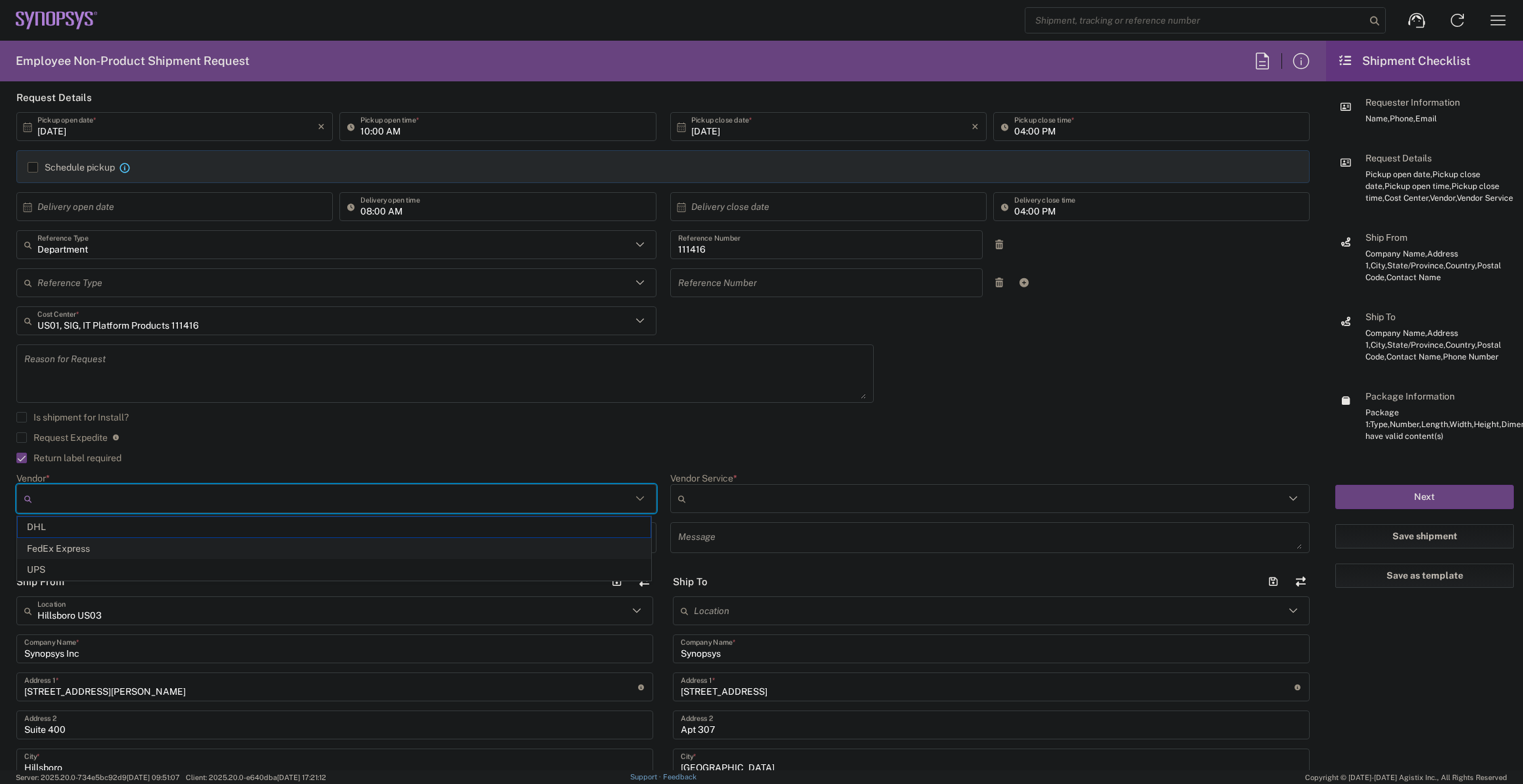
click at [92, 546] on span "FedEx Express" at bounding box center [334, 549] width 633 height 20
type input "FedEx Express"
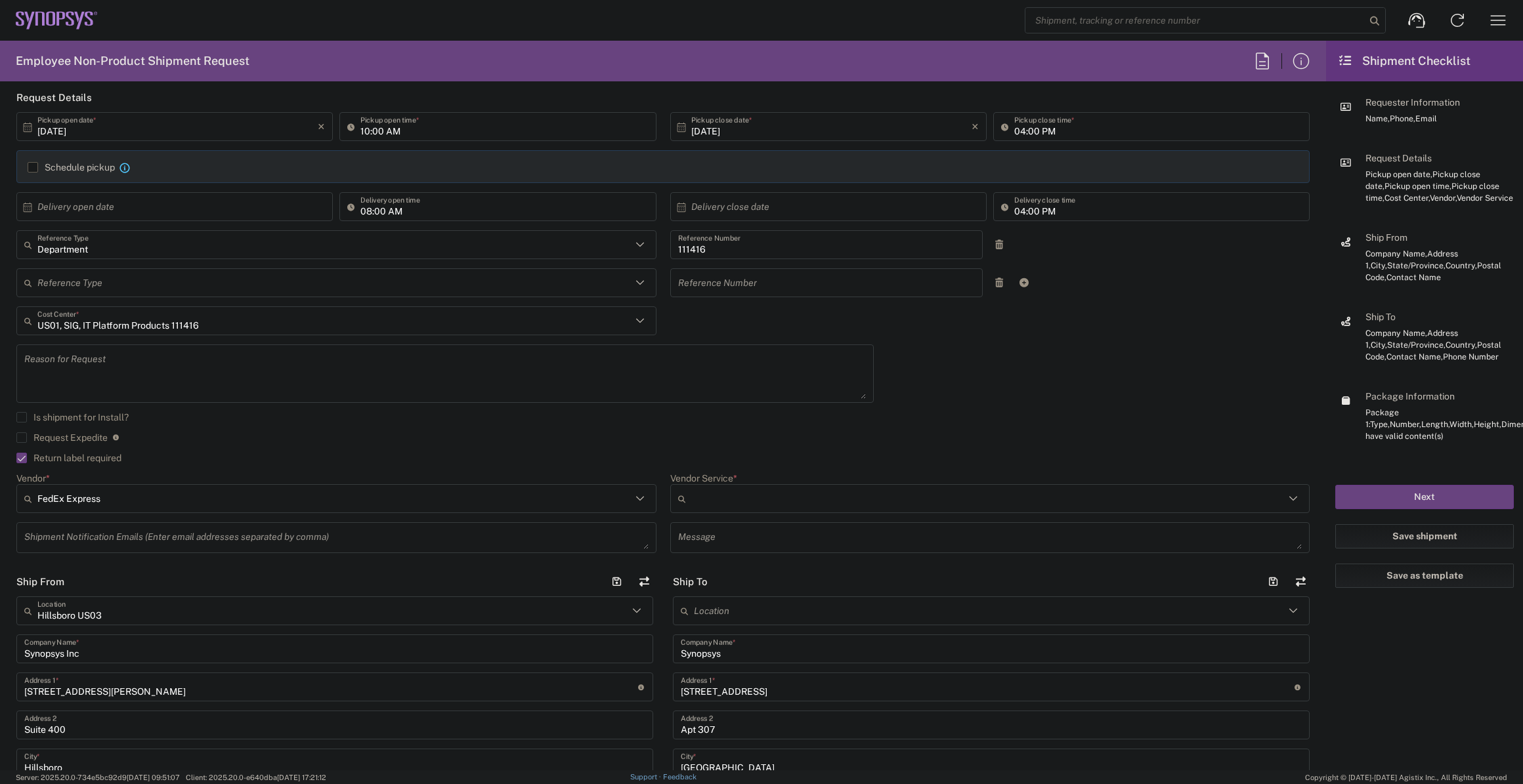
click at [736, 496] on input "Vendor Service *" at bounding box center [988, 499] width 594 height 21
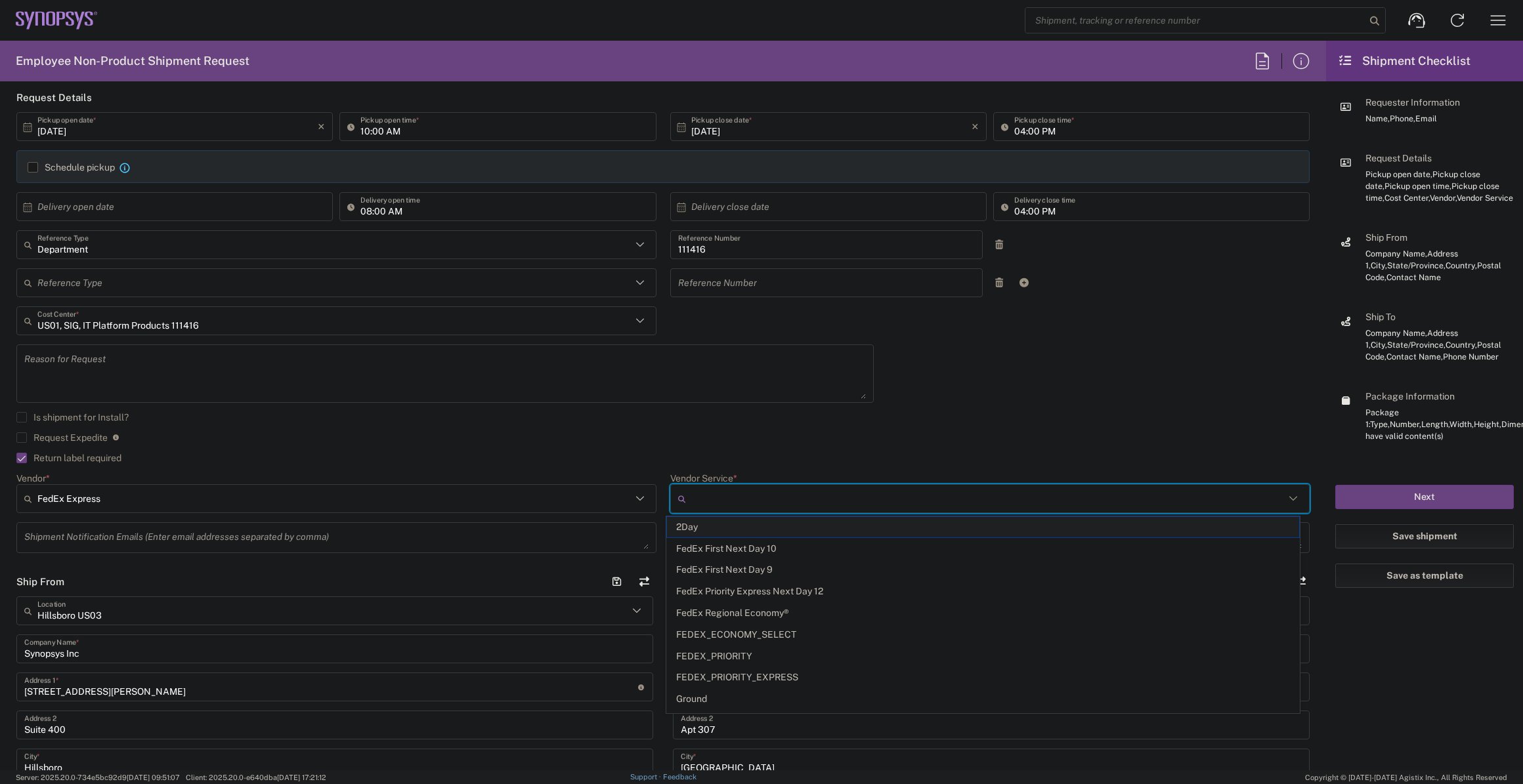
click at [736, 532] on span "2Day" at bounding box center [983, 527] width 633 height 20
type input "2Day"
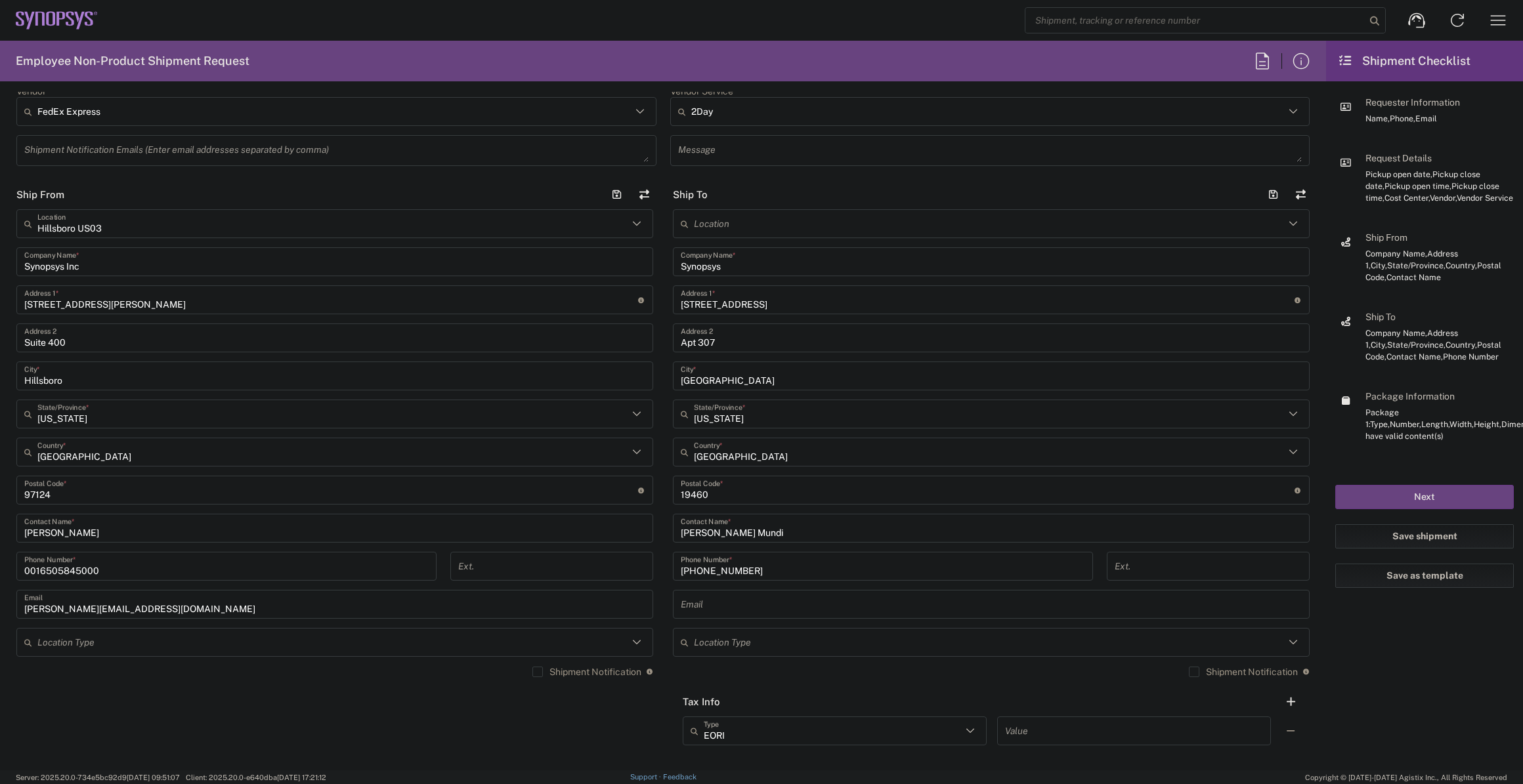
scroll to position [575, 0]
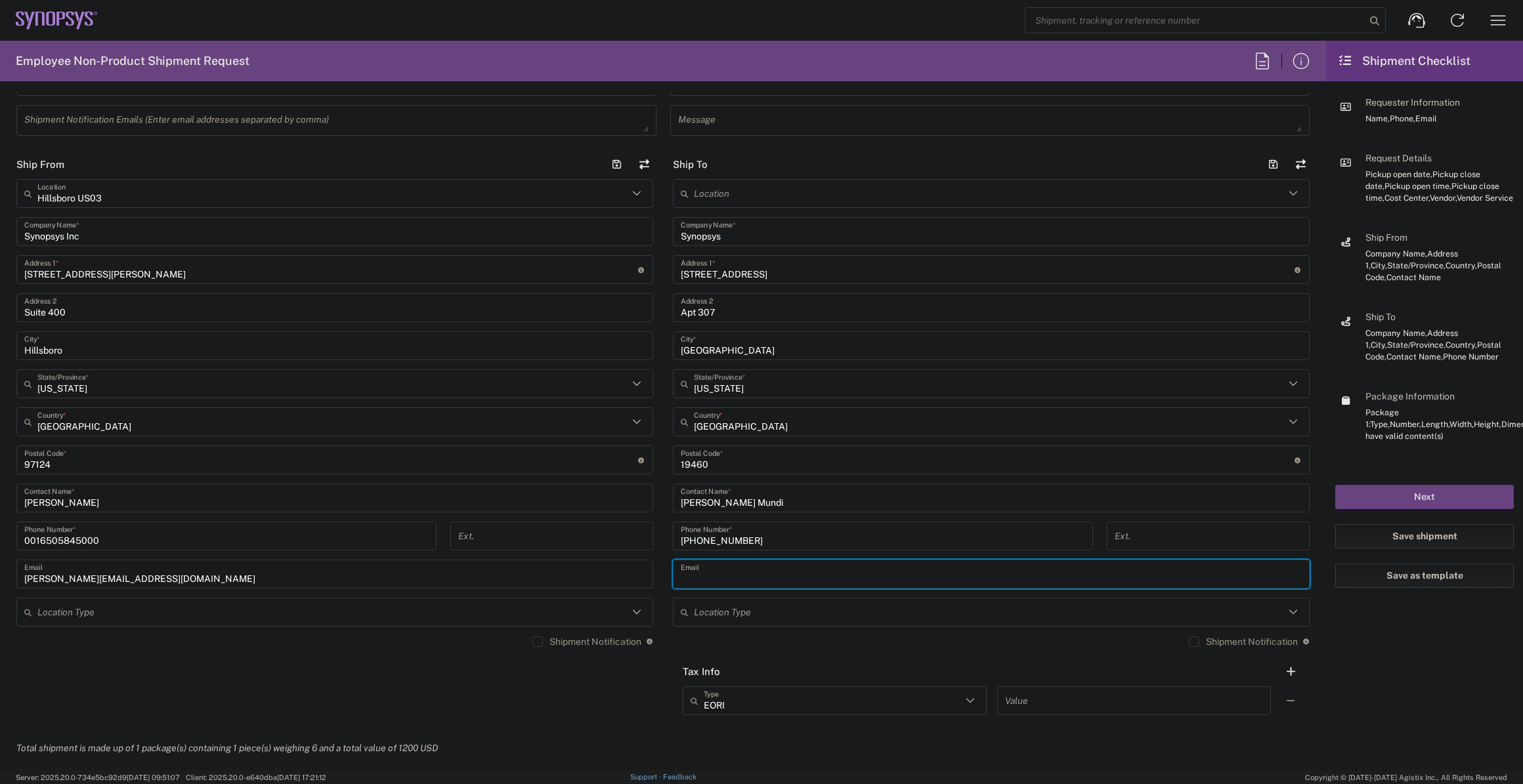
click at [728, 582] on input "text" at bounding box center [991, 575] width 621 height 23
paste input "[PERSON_NAME][EMAIL_ADDRESS][DOMAIN_NAME]"
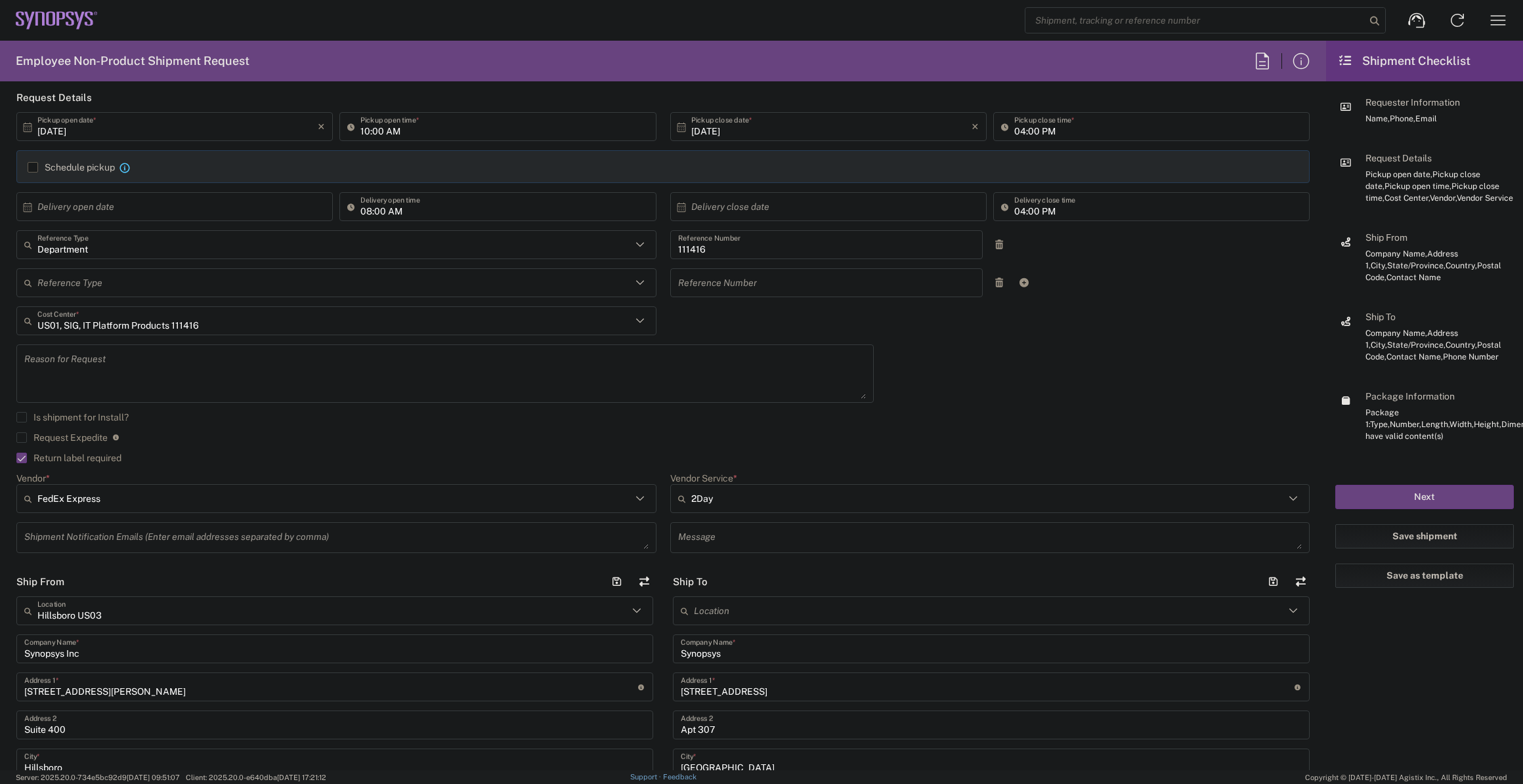
scroll to position [0, 0]
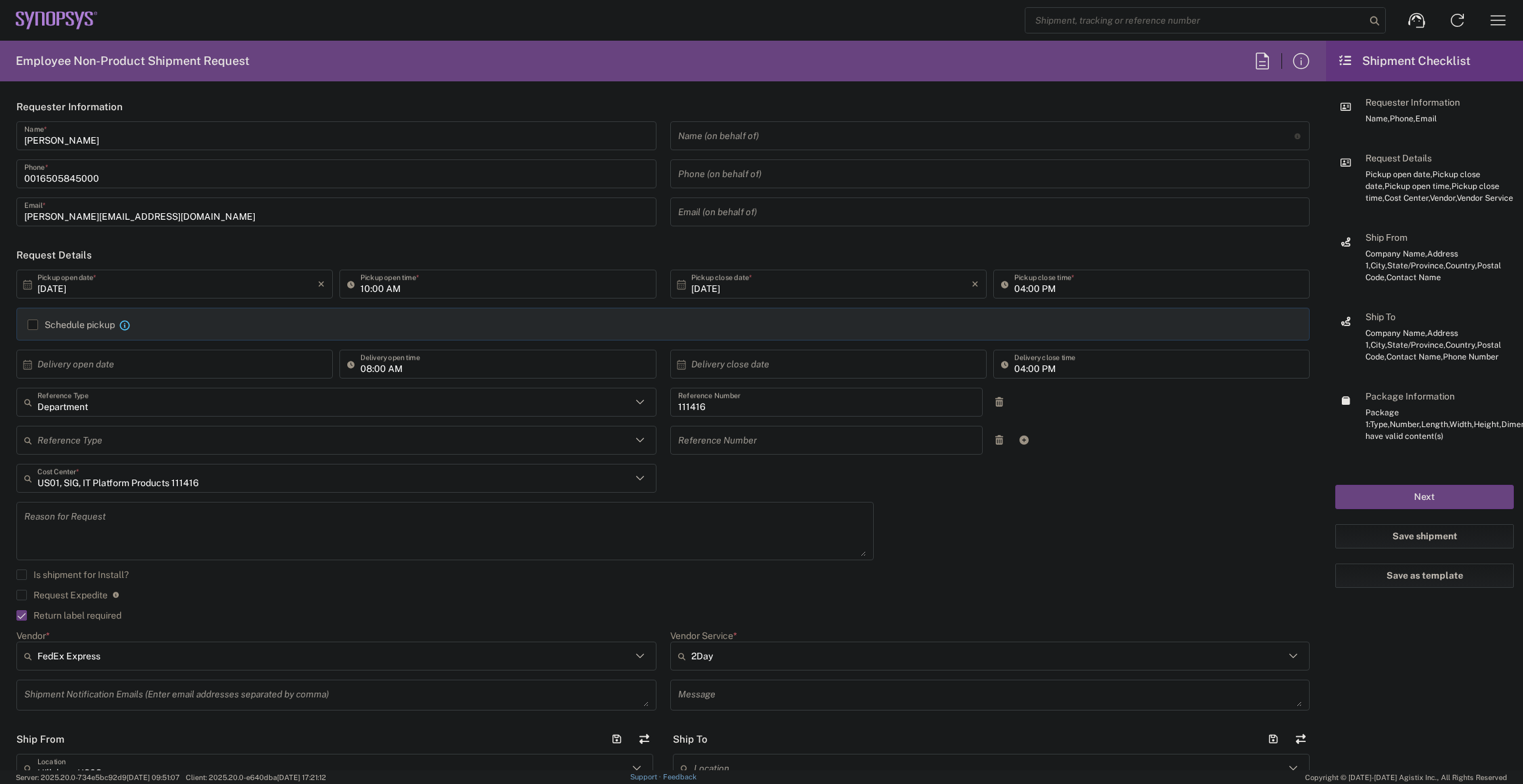
type input "[PERSON_NAME][EMAIL_ADDRESS][DOMAIN_NAME]"
click at [216, 285] on input "[DATE]" at bounding box center [177, 285] width 281 height 23
type input "03:00 PM"
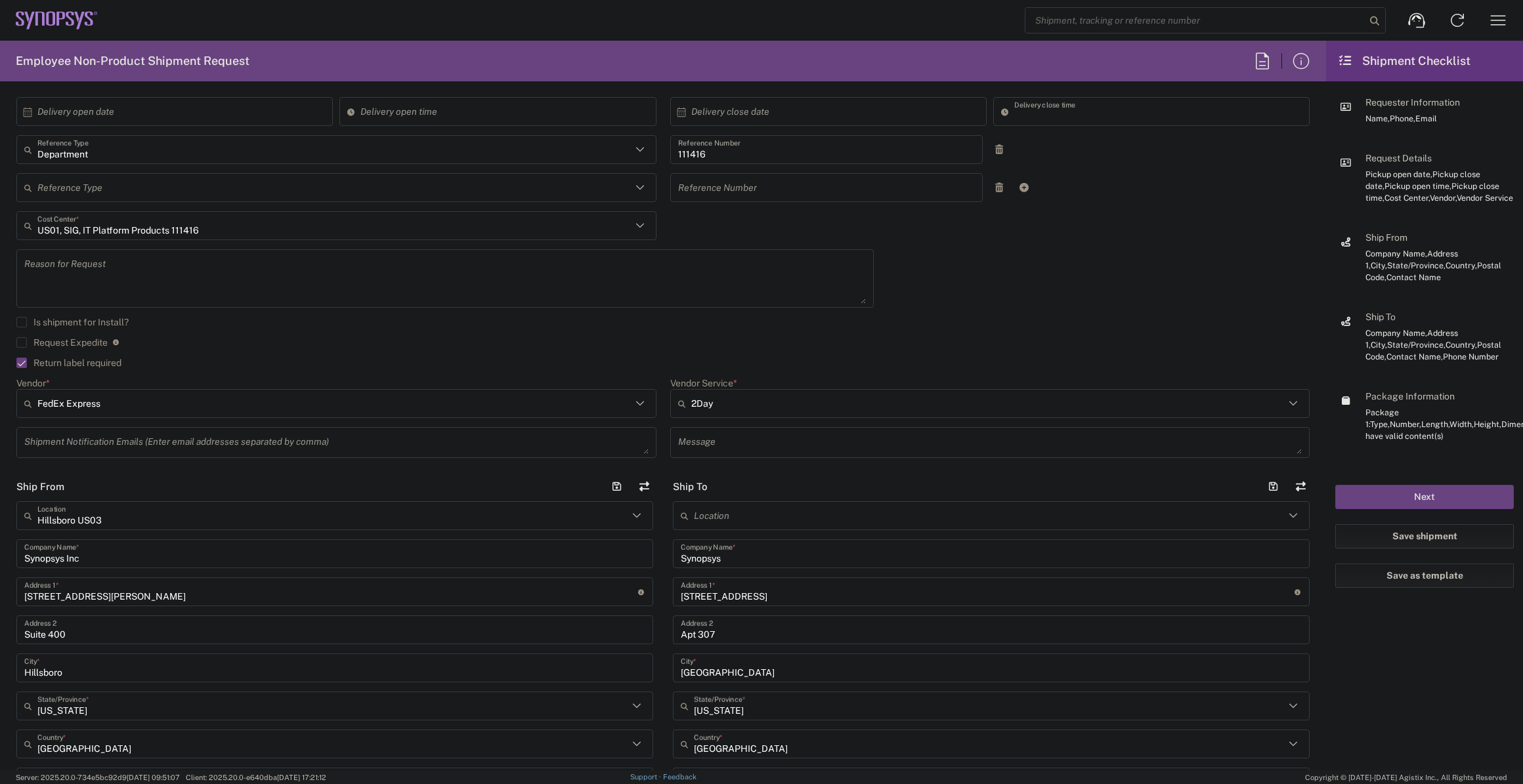
scroll to position [59, 0]
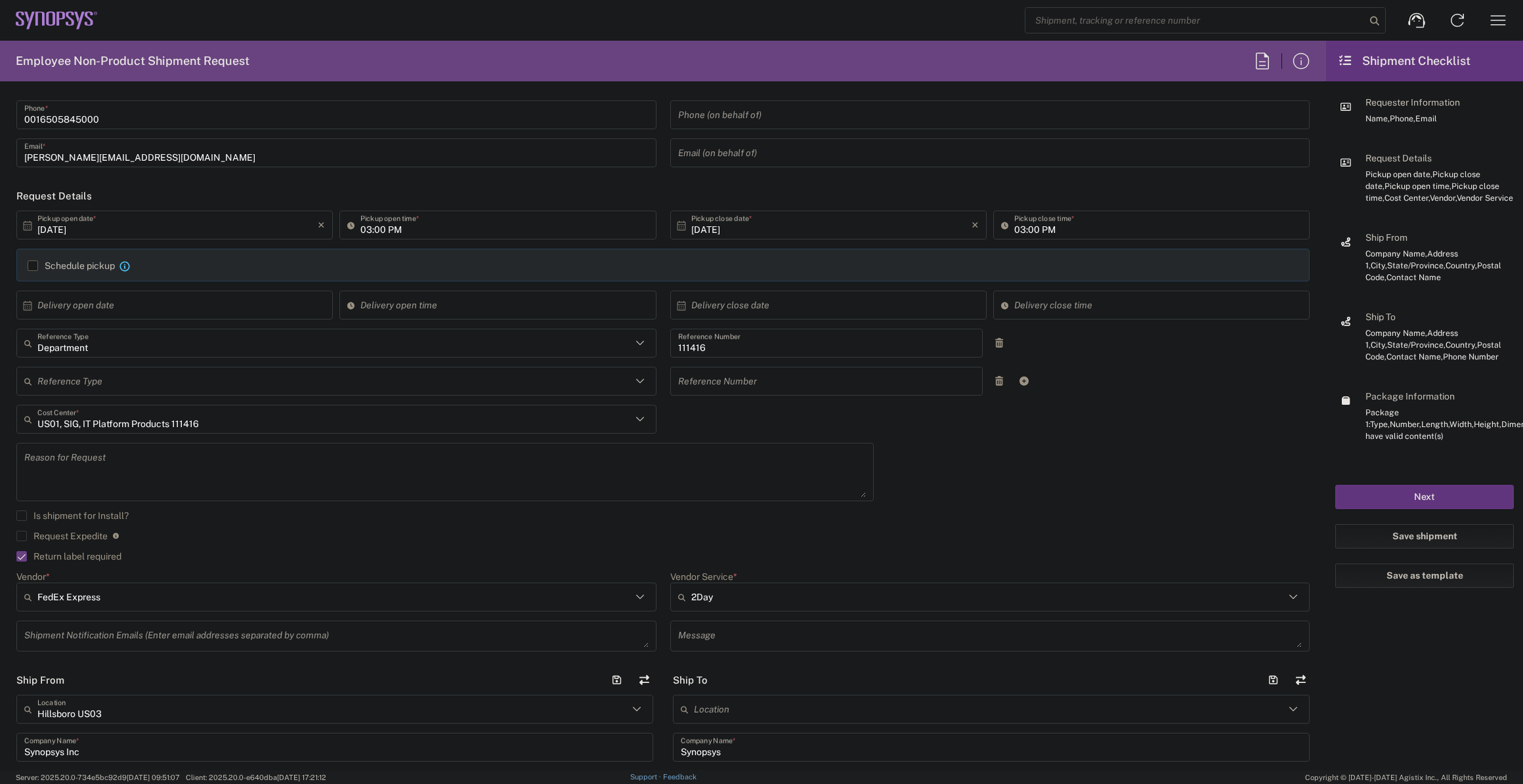
click at [1425, 497] on button "Next" at bounding box center [1424, 497] width 179 height 24
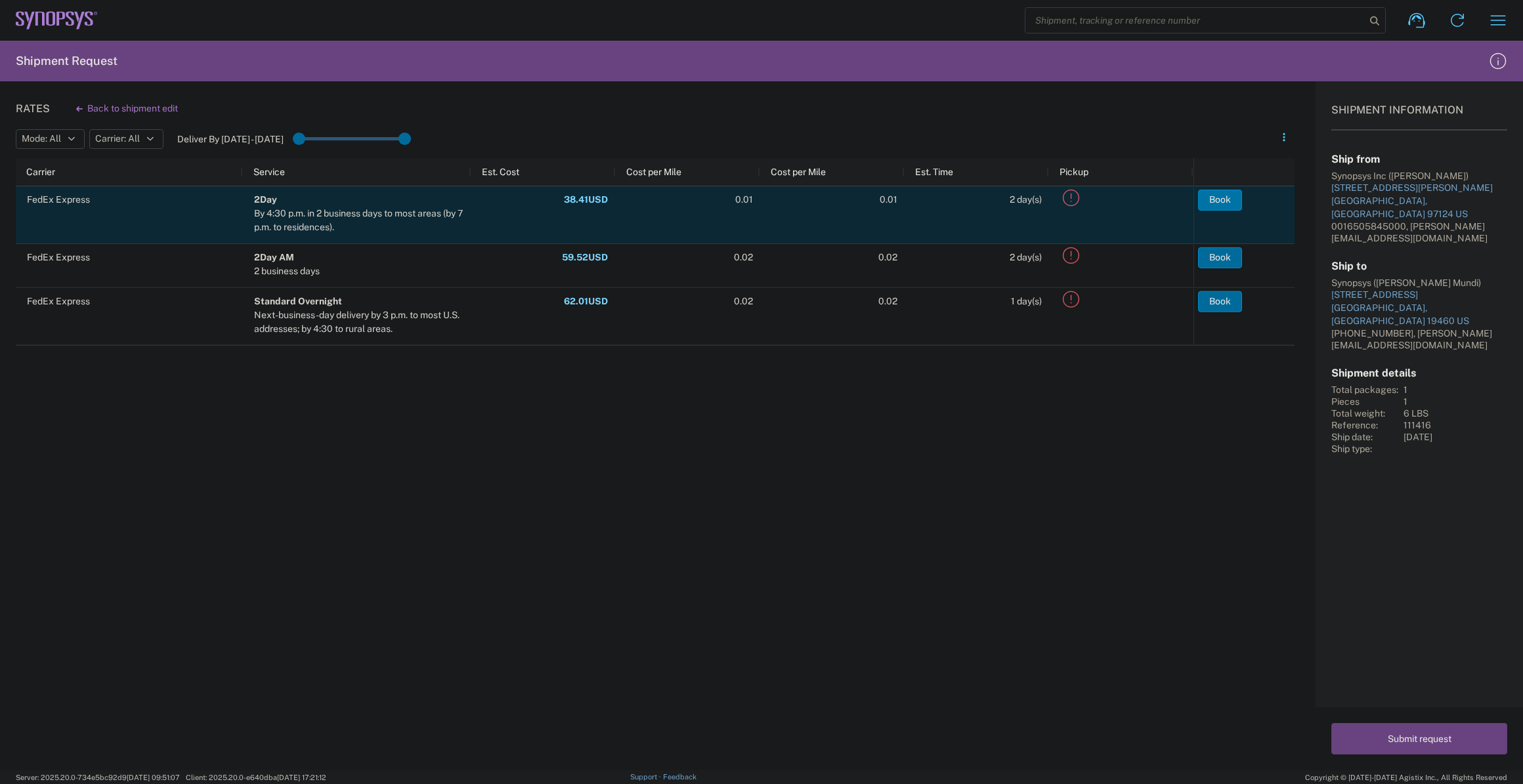
click at [1204, 196] on button "Book" at bounding box center [1220, 200] width 44 height 21
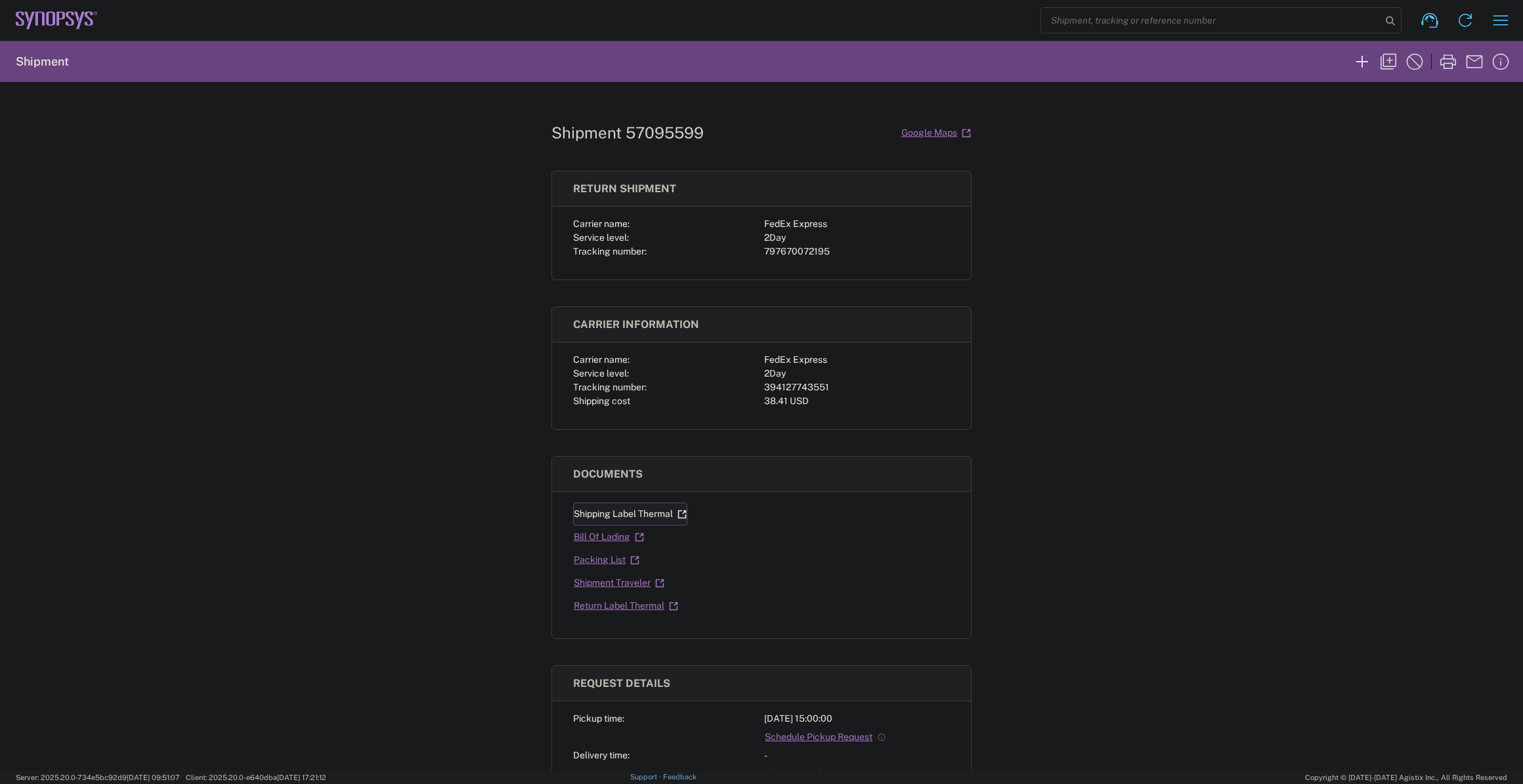
click at [659, 512] on link "Shipping Label Thermal" at bounding box center [630, 514] width 114 height 23
click at [620, 605] on link "Return Label Thermal" at bounding box center [626, 606] width 106 height 23
click at [772, 384] on div "394127743551" at bounding box center [857, 387] width 186 height 14
copy div "394127743551"
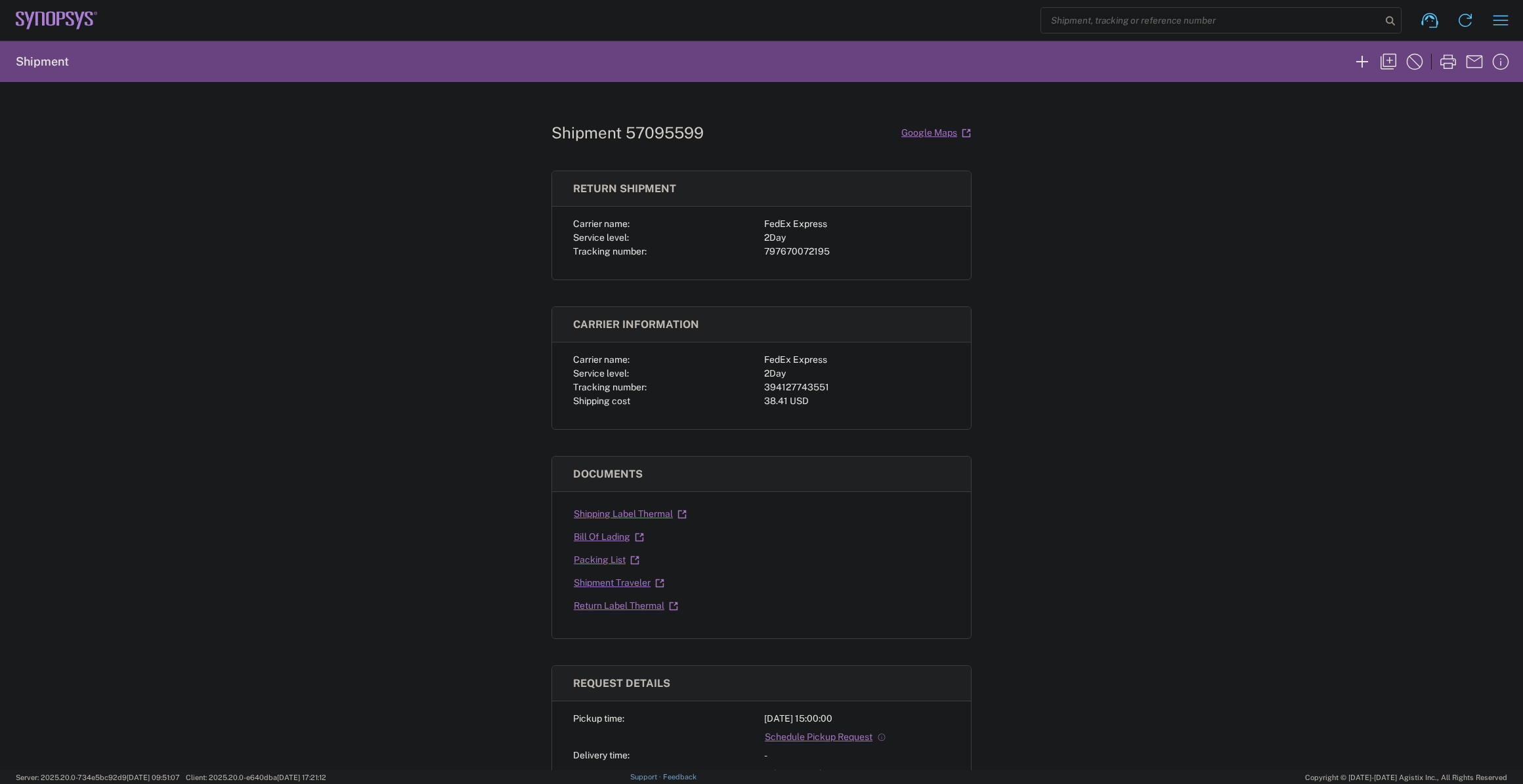
click at [807, 256] on div "797670072195" at bounding box center [857, 251] width 186 height 14
copy div "797670072195"
